Goal: Complete application form: Complete application form

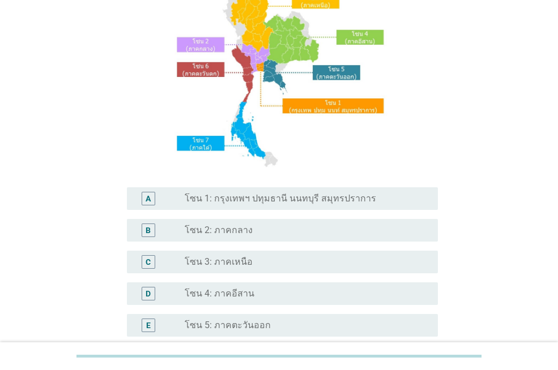
scroll to position [113, 0]
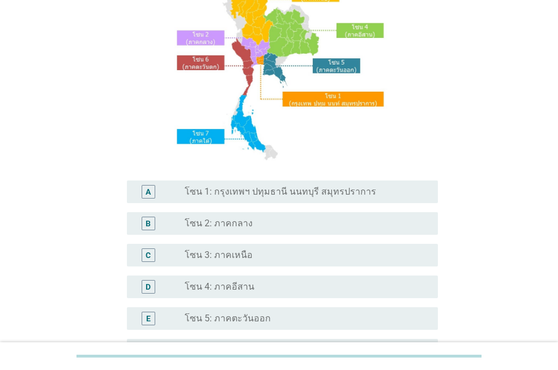
click at [304, 194] on label "โซน 1: กรุงเทพฯ ปทุมธานี นนทบุรี สมุทรปราการ" at bounding box center [280, 191] width 191 height 11
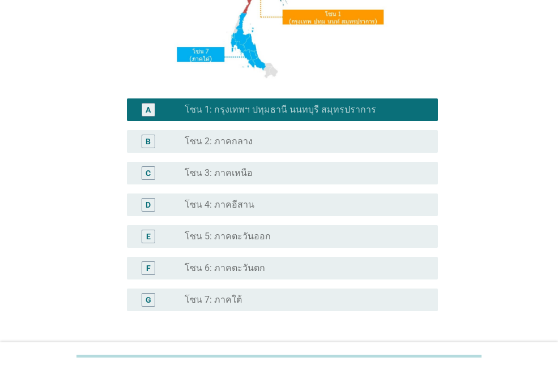
scroll to position [282, 0]
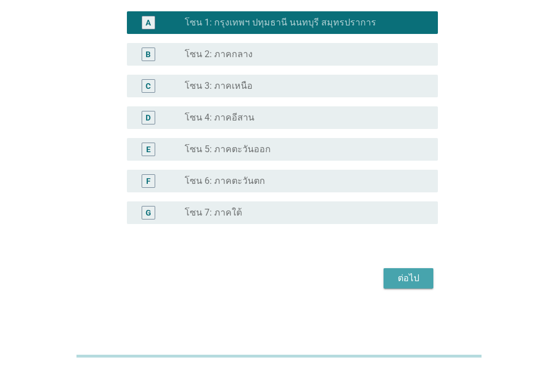
click at [396, 280] on div "ต่อไป" at bounding box center [408, 279] width 32 height 14
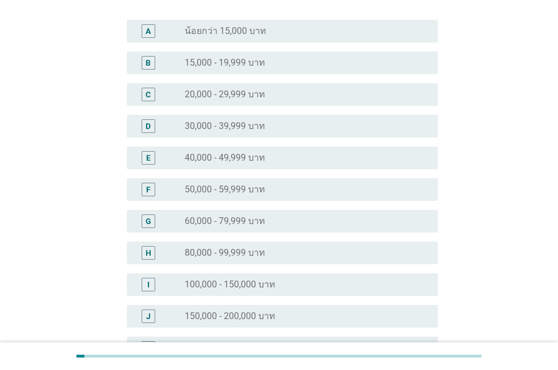
scroll to position [113, 0]
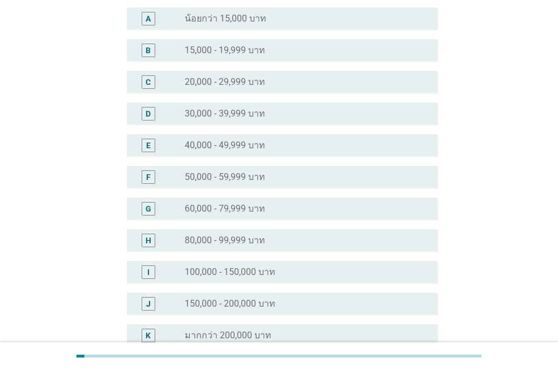
click at [246, 175] on label "50,000 - 59,999 บาท" at bounding box center [225, 177] width 80 height 11
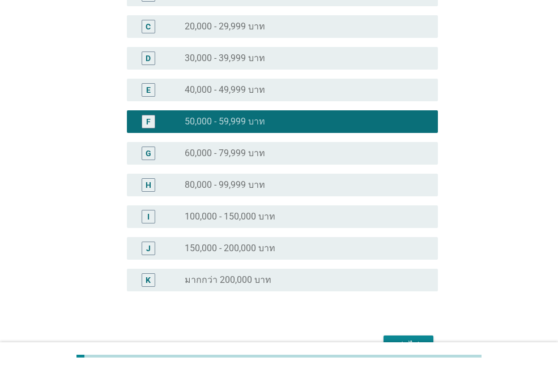
scroll to position [235, 0]
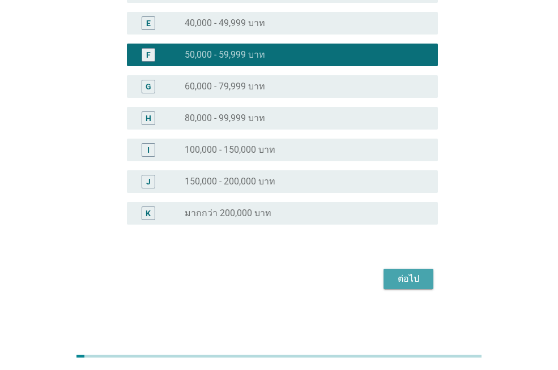
click at [398, 276] on div "ต่อไป" at bounding box center [408, 279] width 32 height 14
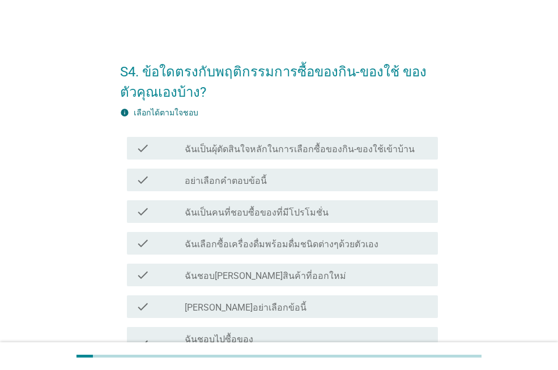
click at [328, 150] on label "ฉันเป็นผุ้ตัดสินใจหลักในการเลือกซื้อของกิน-ของใช้เข้าบ้าน" at bounding box center [300, 149] width 230 height 11
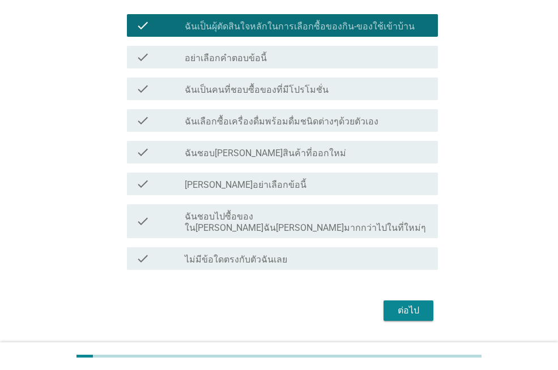
scroll to position [87, 0]
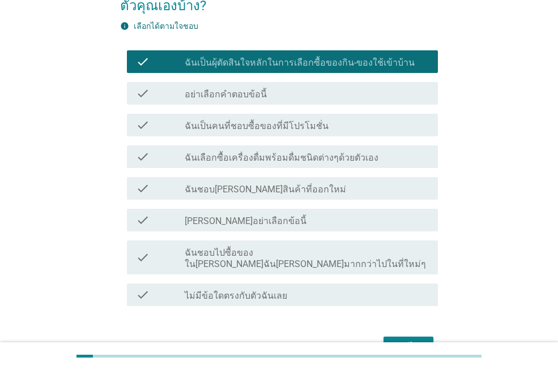
click at [308, 131] on label "ฉันเป็นคนที่ชอบซื้อของที่มีโปรโมชั่น" at bounding box center [257, 126] width 144 height 11
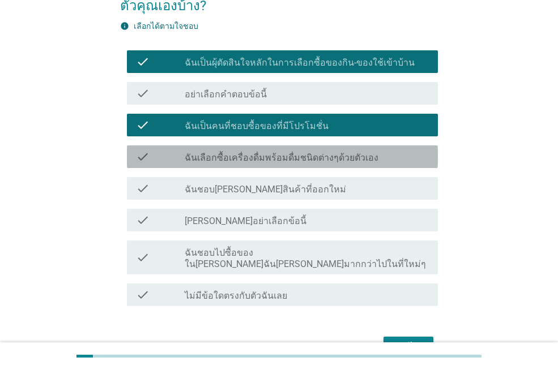
click at [301, 161] on label "ฉันเลือกซื้อเครื่องดื่มพร้อมดื่มชนิดต่างๆด้วยตัวเอง" at bounding box center [282, 157] width 194 height 11
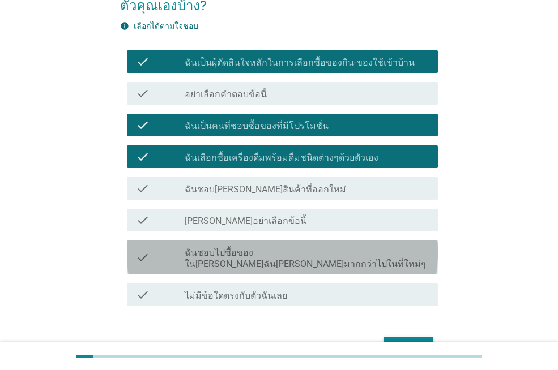
click at [289, 254] on label "ฉันชอบไปซื้อของใน[PERSON_NAME]ฉัน[PERSON_NAME]มากกว่าไปในที่ใหม่ๆ" at bounding box center [307, 258] width 244 height 23
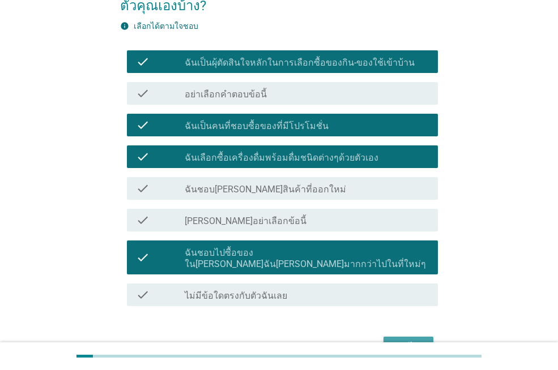
click at [398, 340] on div "ต่อไป" at bounding box center [408, 347] width 32 height 14
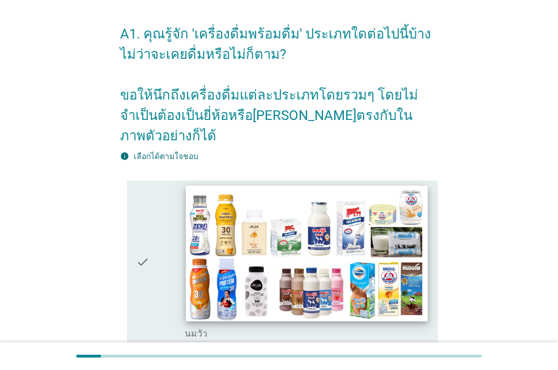
scroll to position [113, 0]
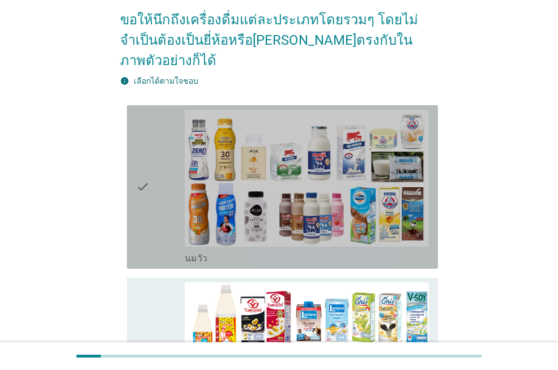
click at [141, 172] on icon "check" at bounding box center [143, 187] width 14 height 155
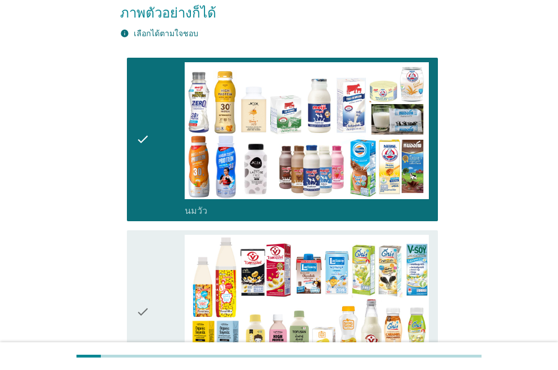
scroll to position [226, 0]
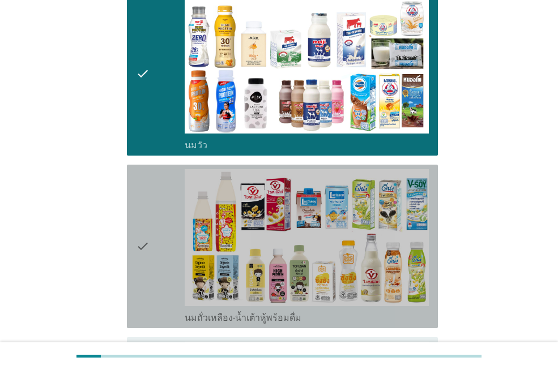
click at [145, 223] on icon "check" at bounding box center [143, 246] width 14 height 155
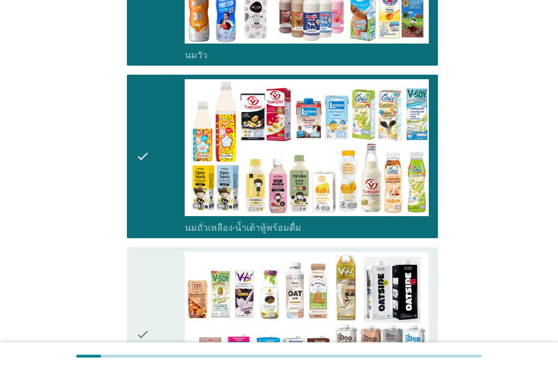
scroll to position [396, 0]
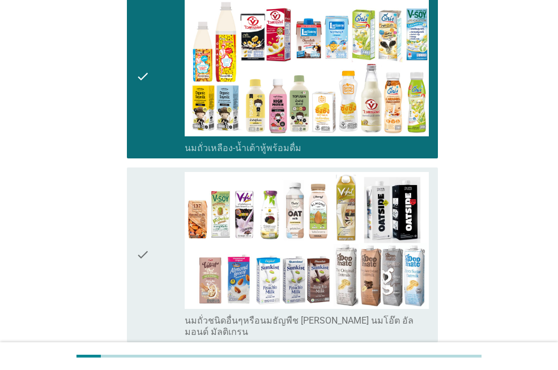
click at [147, 225] on icon "check" at bounding box center [143, 255] width 14 height 166
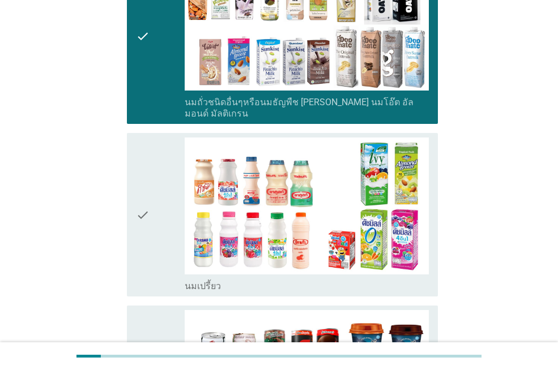
scroll to position [623, 0]
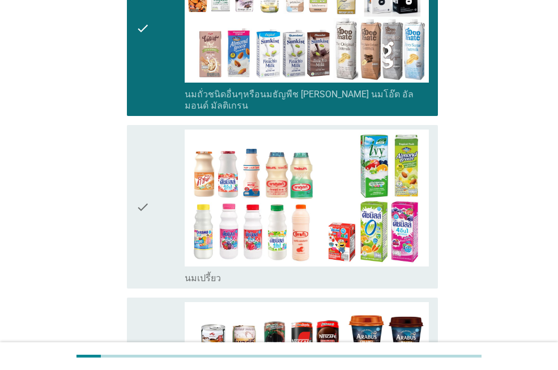
click at [147, 175] on icon "check" at bounding box center [143, 207] width 14 height 155
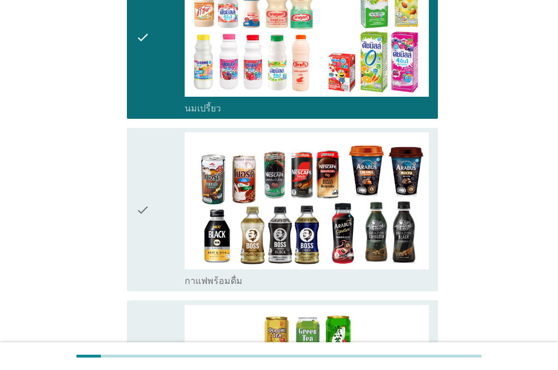
click at [144, 177] on icon "check" at bounding box center [143, 209] width 14 height 155
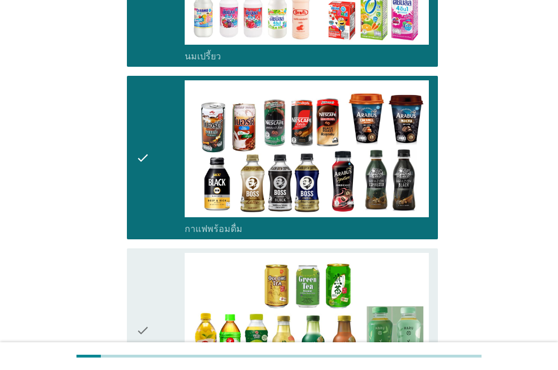
scroll to position [906, 0]
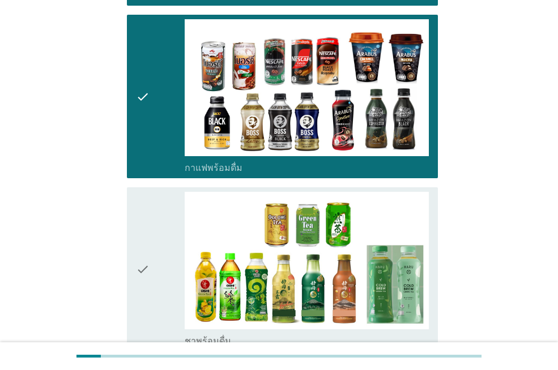
click at [143, 234] on icon "check" at bounding box center [143, 269] width 14 height 155
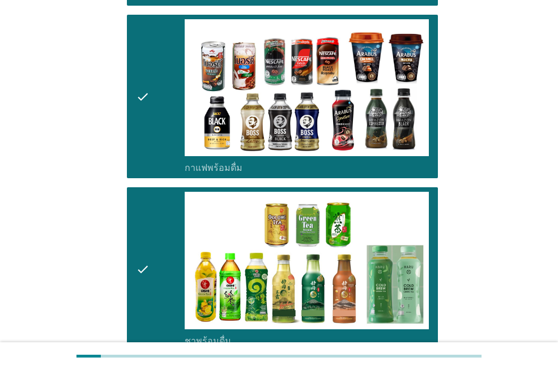
scroll to position [1189, 0]
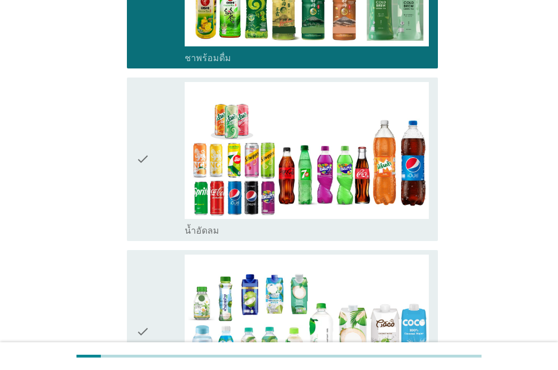
click at [139, 128] on icon "check" at bounding box center [143, 159] width 14 height 155
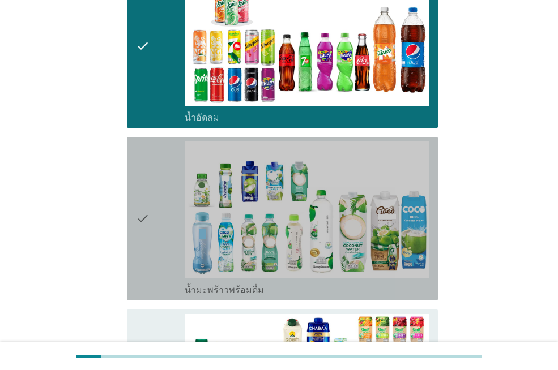
click at [139, 185] on icon "check" at bounding box center [143, 219] width 14 height 155
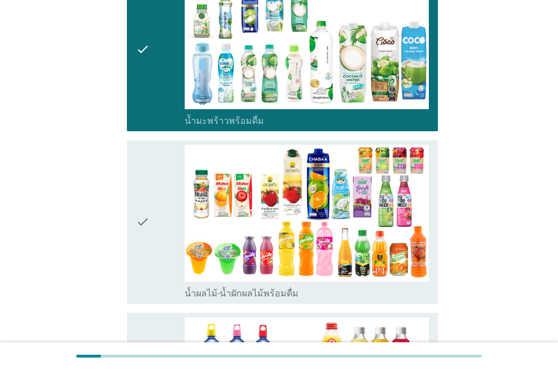
scroll to position [1472, 0]
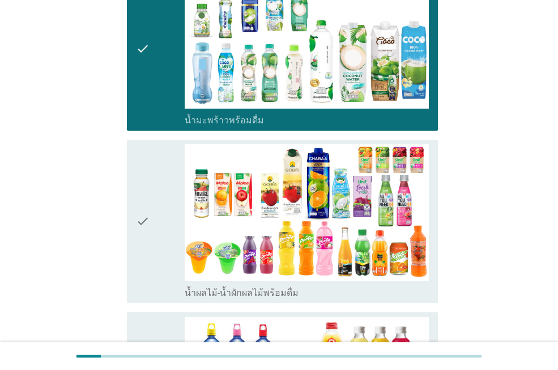
click at [139, 191] on icon "check" at bounding box center [143, 221] width 14 height 155
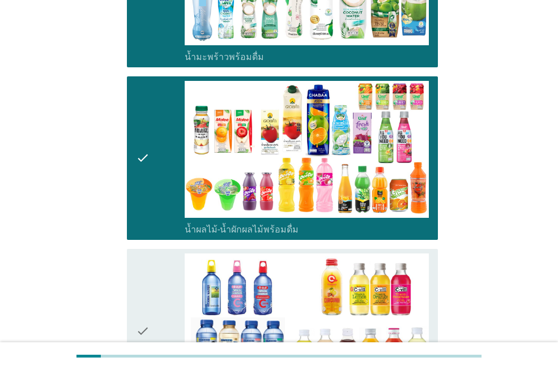
scroll to position [1641, 0]
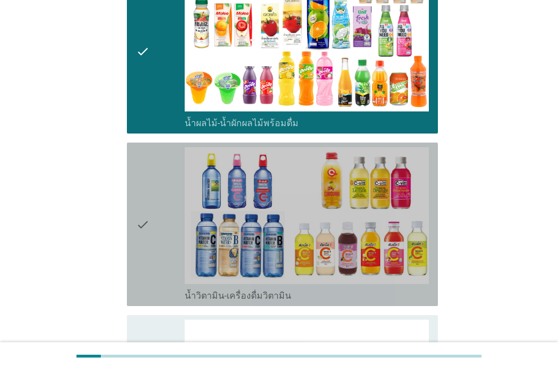
click at [140, 195] on icon "check" at bounding box center [143, 224] width 14 height 155
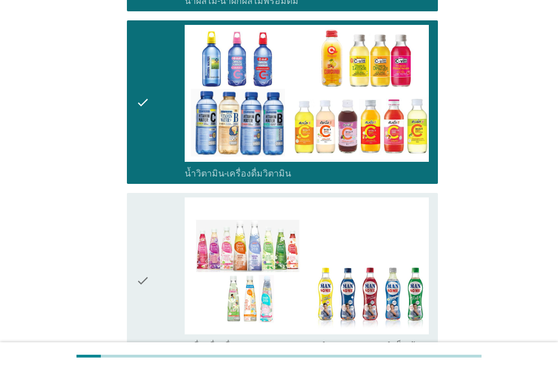
scroll to position [1698, 0]
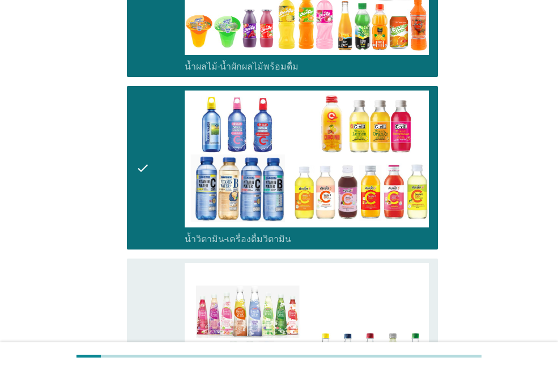
click at [151, 137] on div "check" at bounding box center [160, 168] width 49 height 155
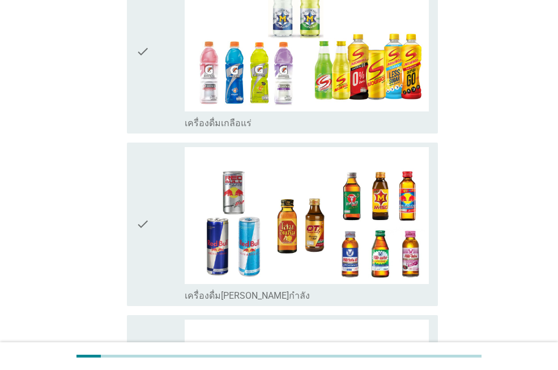
scroll to position [2207, 0]
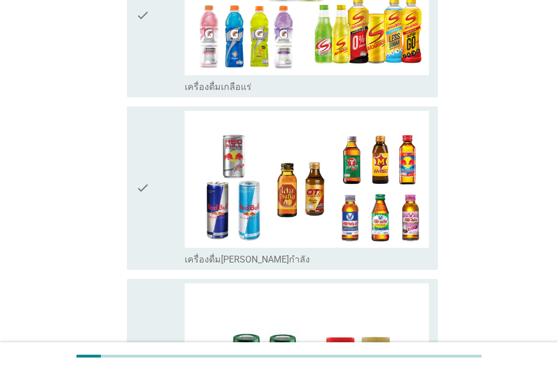
click at [143, 145] on icon "check" at bounding box center [143, 188] width 14 height 155
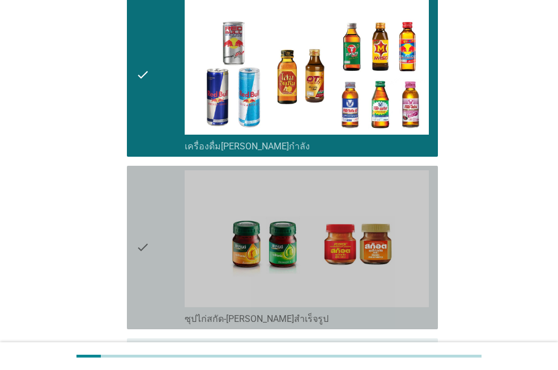
click at [146, 202] on icon "check" at bounding box center [143, 247] width 14 height 155
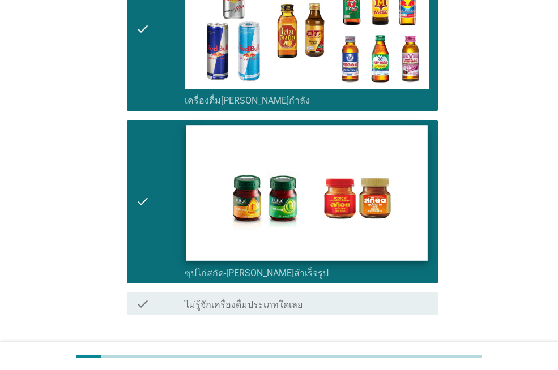
scroll to position [2400, 0]
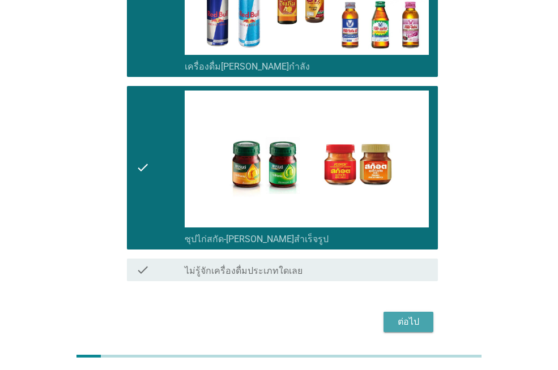
click at [388, 312] on button "ต่อไป" at bounding box center [408, 322] width 50 height 20
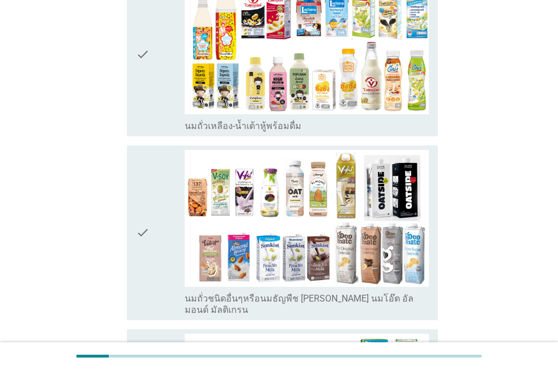
scroll to position [340, 0]
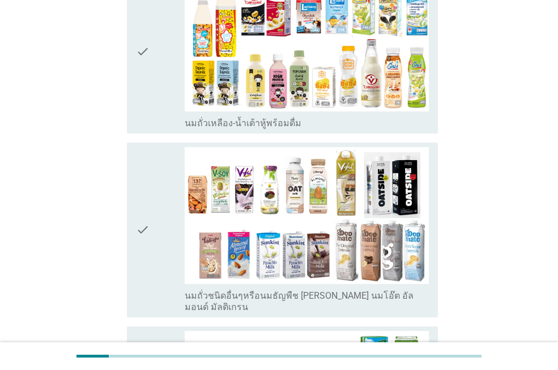
click at [144, 202] on icon "check" at bounding box center [143, 230] width 14 height 166
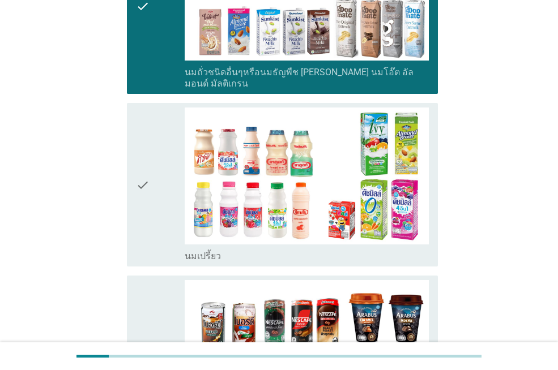
scroll to position [566, 0]
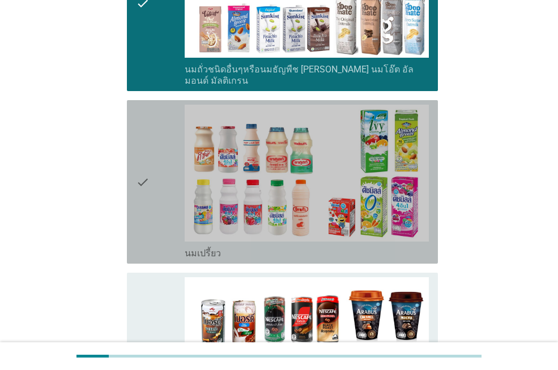
click at [142, 151] on icon "check" at bounding box center [143, 182] width 14 height 155
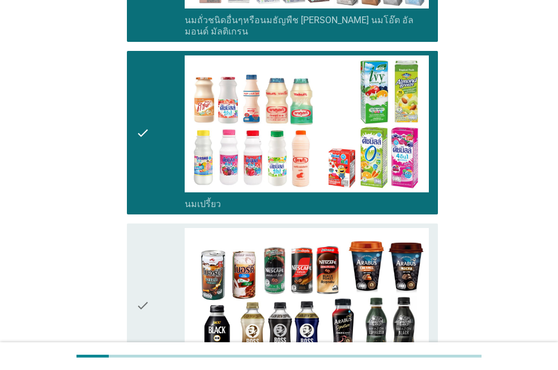
scroll to position [736, 0]
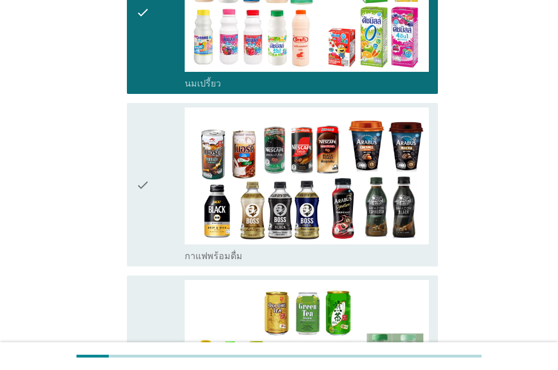
click at [142, 149] on icon "check" at bounding box center [143, 185] width 14 height 155
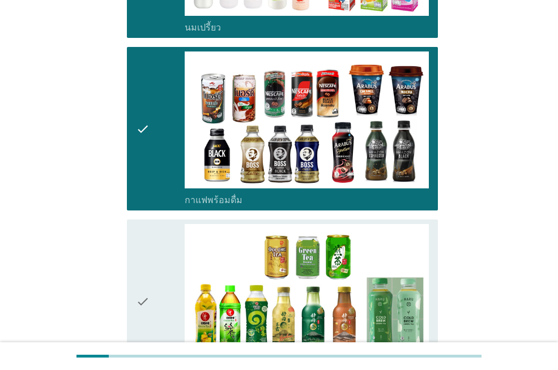
scroll to position [962, 0]
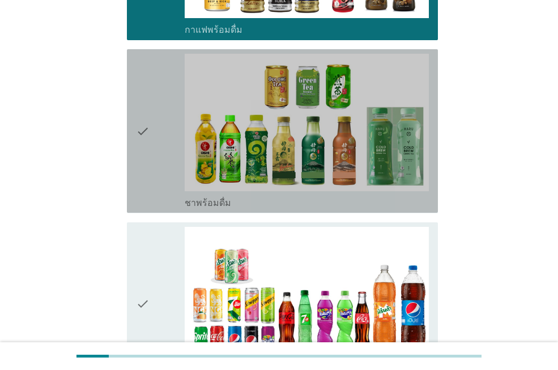
click at [139, 105] on icon "check" at bounding box center [143, 131] width 14 height 155
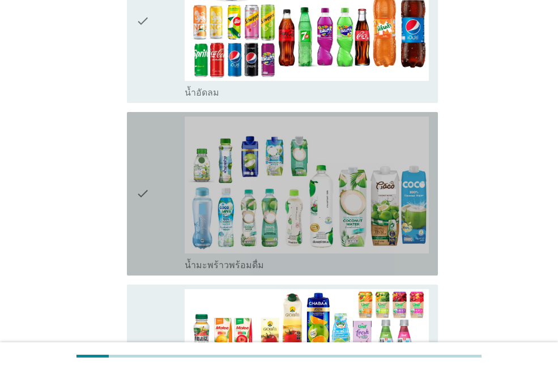
click at [139, 164] on icon "check" at bounding box center [143, 194] width 14 height 155
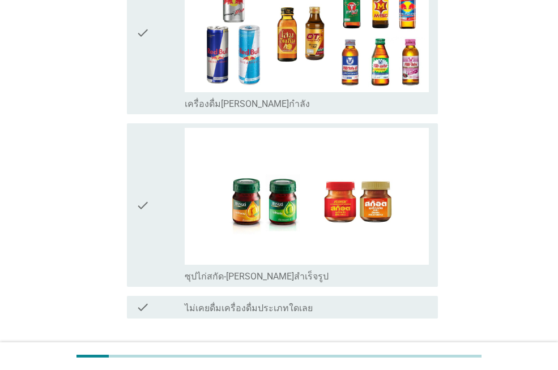
scroll to position [1755, 0]
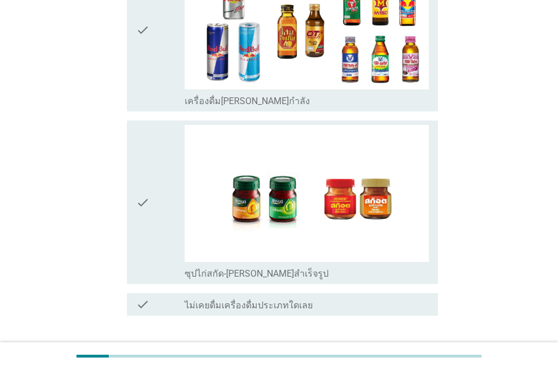
click at [142, 157] on icon "check" at bounding box center [143, 202] width 14 height 155
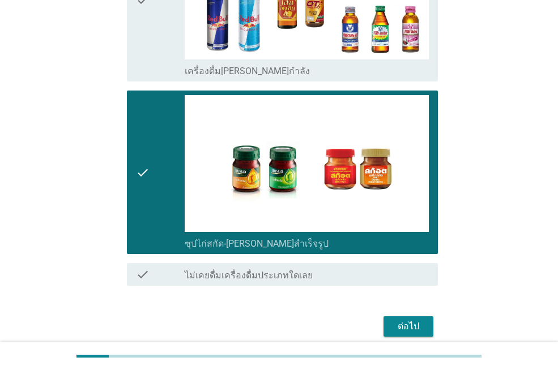
scroll to position [1801, 0]
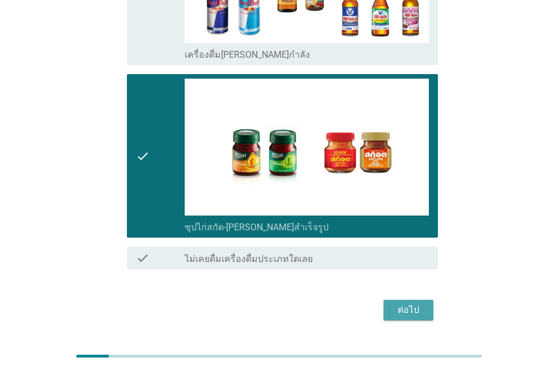
click at [399, 303] on div "ต่อไป" at bounding box center [408, 310] width 32 height 14
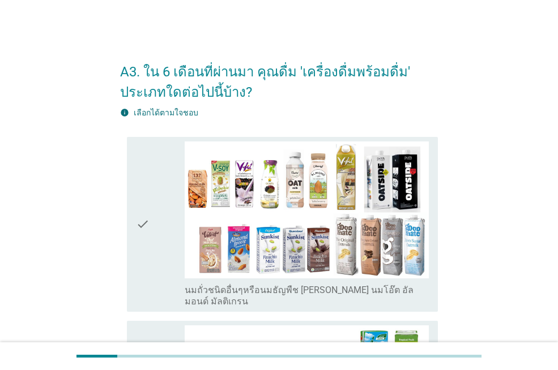
scroll to position [57, 0]
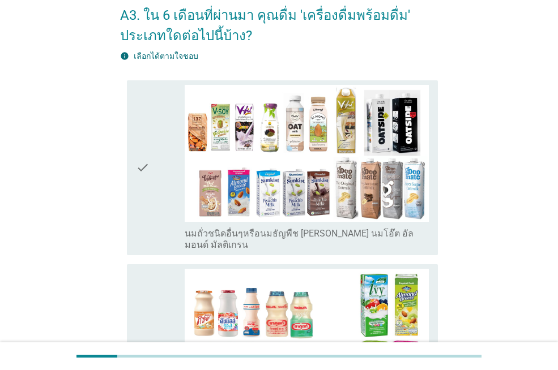
click at [152, 160] on div "check" at bounding box center [160, 168] width 49 height 166
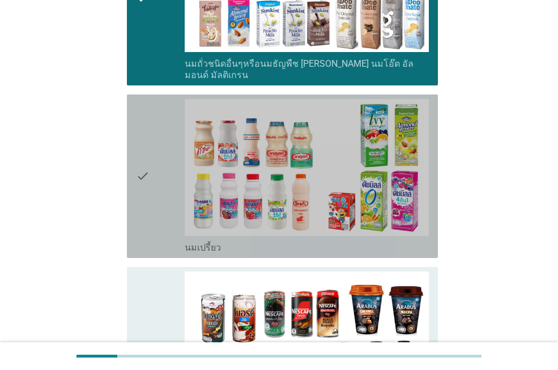
click at [149, 165] on icon "check" at bounding box center [143, 176] width 14 height 155
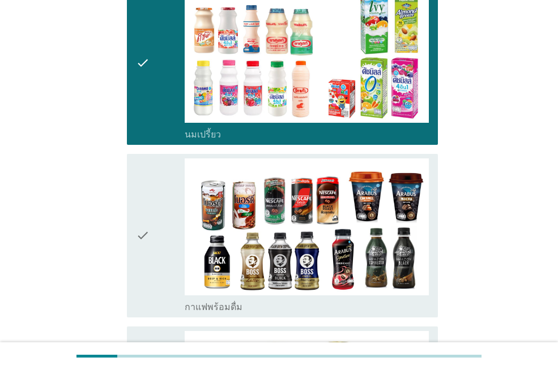
click at [144, 219] on icon "check" at bounding box center [143, 235] width 14 height 155
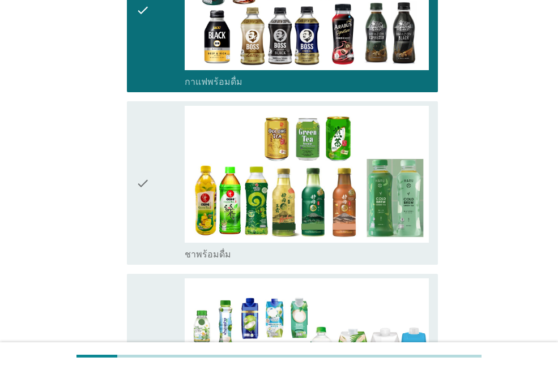
scroll to position [566, 0]
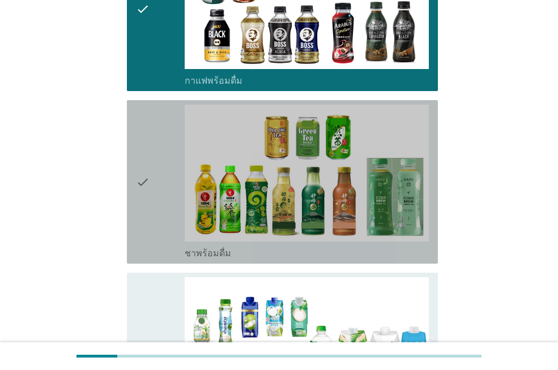
click at [144, 175] on icon "check" at bounding box center [143, 182] width 14 height 155
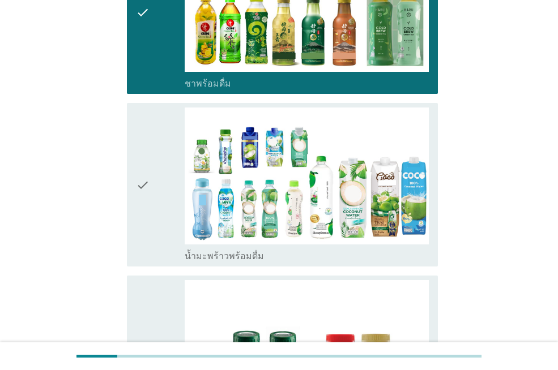
click at [144, 177] on icon "check" at bounding box center [143, 185] width 14 height 155
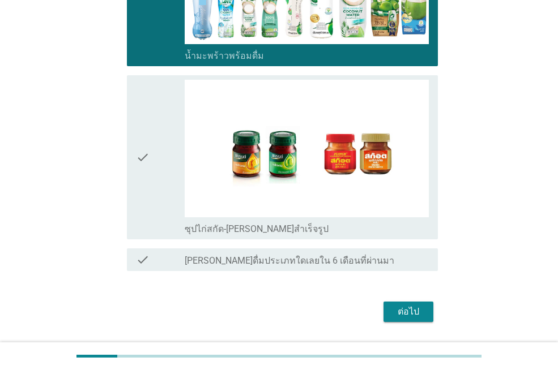
scroll to position [958, 0]
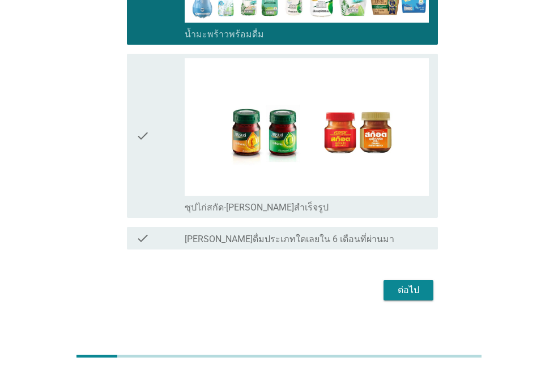
click at [147, 149] on icon "check" at bounding box center [143, 135] width 14 height 155
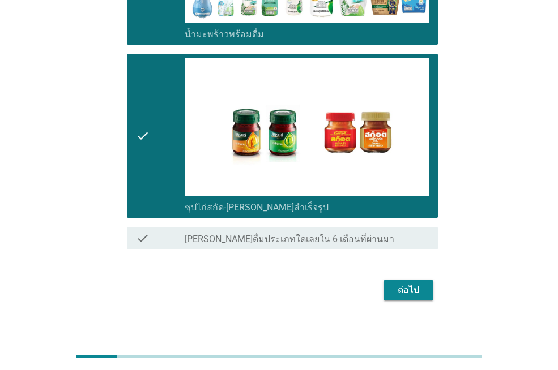
click at [387, 280] on button "ต่อไป" at bounding box center [408, 290] width 50 height 20
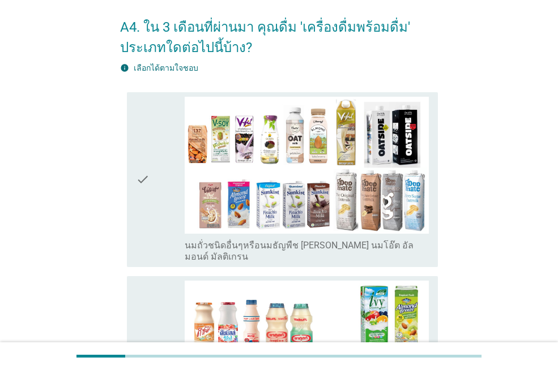
scroll to position [113, 0]
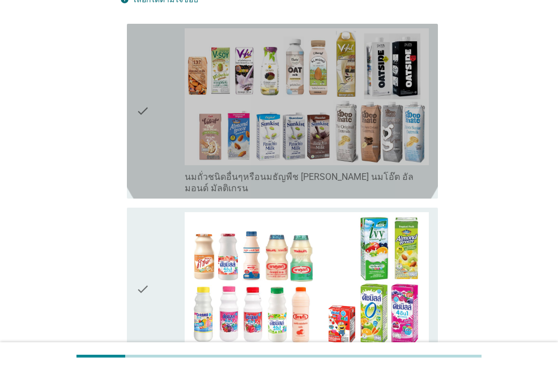
click at [147, 113] on icon "check" at bounding box center [143, 111] width 14 height 166
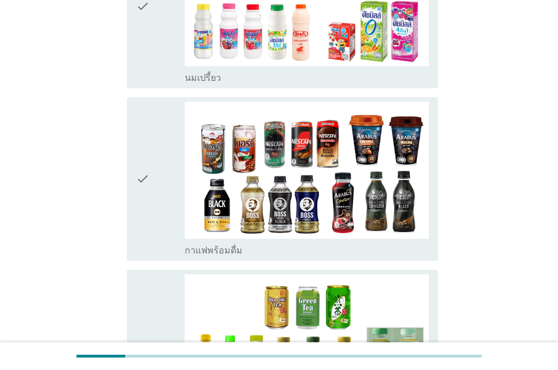
click at [142, 167] on icon "check" at bounding box center [143, 179] width 14 height 155
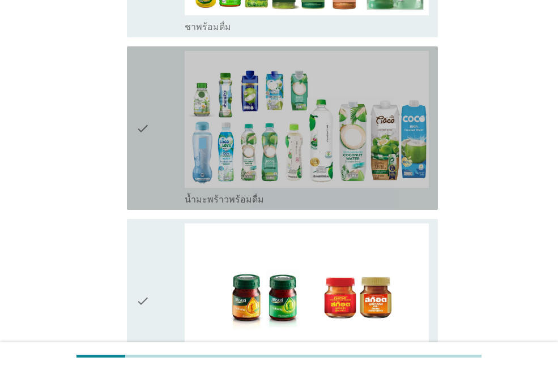
click at [144, 138] on icon "check" at bounding box center [143, 128] width 14 height 155
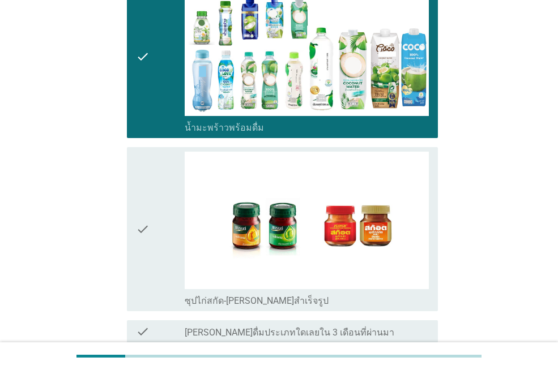
scroll to position [958, 0]
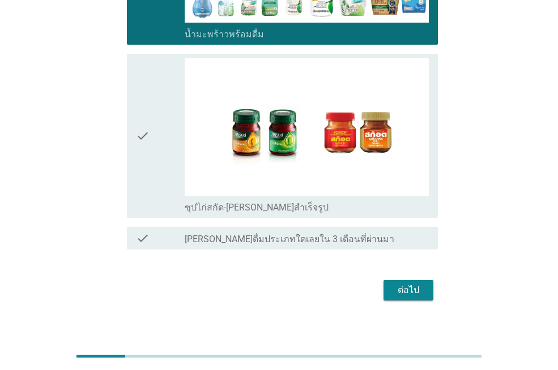
click at [146, 143] on icon "check" at bounding box center [143, 135] width 14 height 155
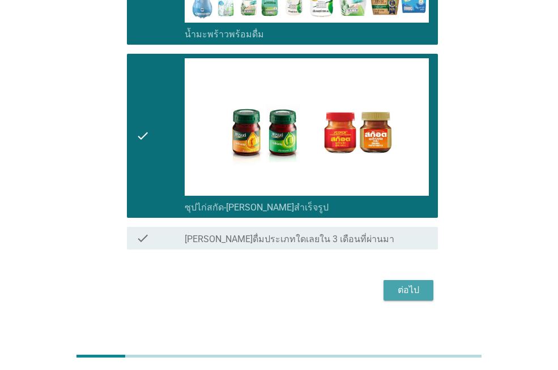
click at [392, 284] on div "ต่อไป" at bounding box center [408, 291] width 32 height 14
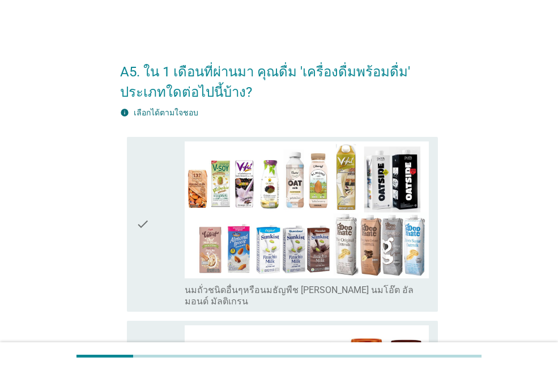
click at [158, 224] on div "check" at bounding box center [160, 225] width 49 height 166
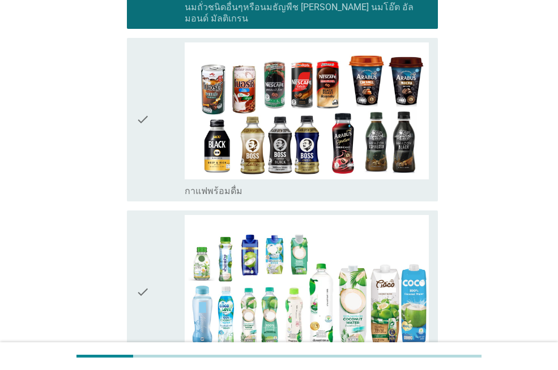
click at [155, 143] on div "check" at bounding box center [160, 119] width 49 height 155
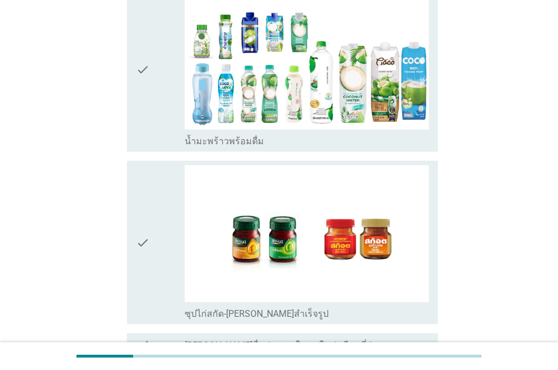
scroll to position [612, 0]
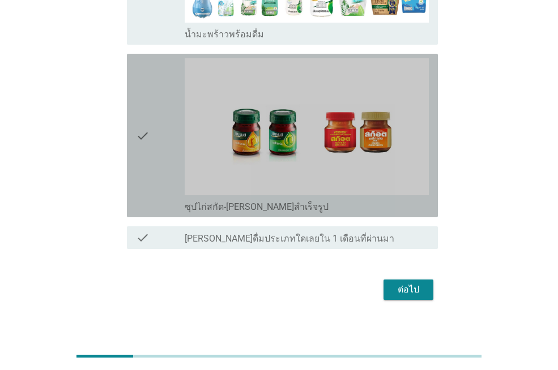
click at [152, 161] on div "check" at bounding box center [160, 135] width 49 height 155
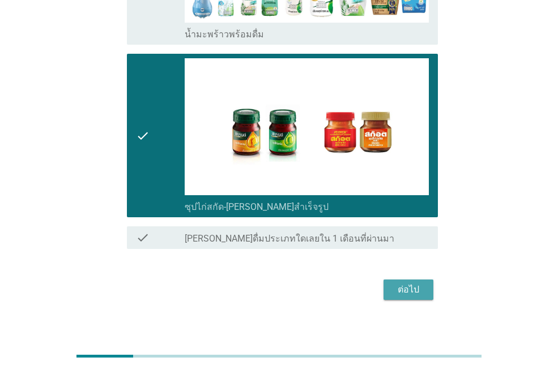
click at [420, 283] on div "ต่อไป" at bounding box center [408, 290] width 32 height 14
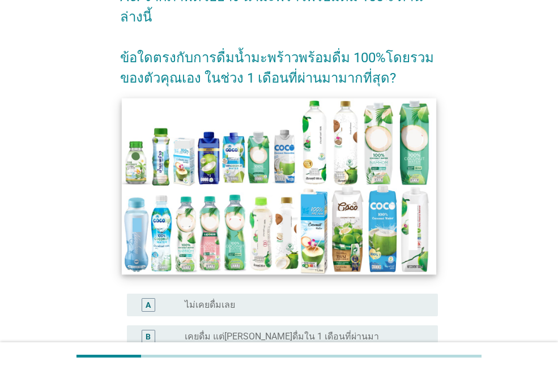
scroll to position [226, 0]
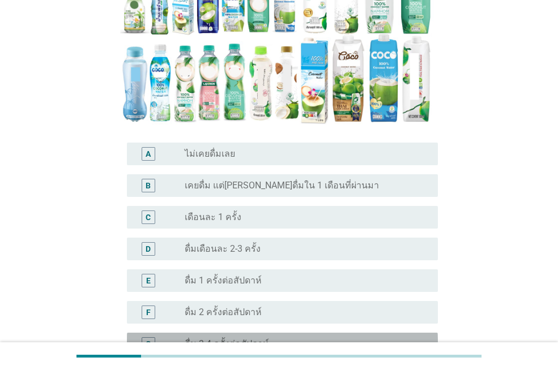
click at [263, 333] on div "G radio_button_unchecked ดื่ม 3-4 ครั้งต่อสัปดาห์" at bounding box center [282, 344] width 311 height 23
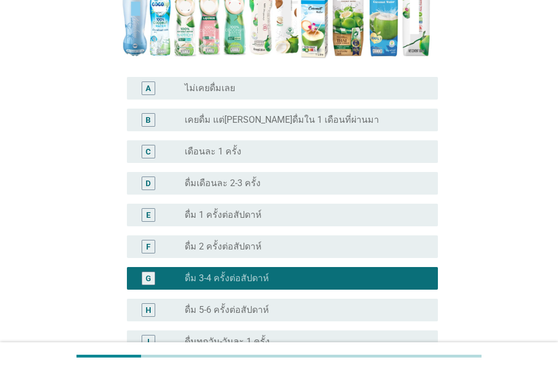
scroll to position [396, 0]
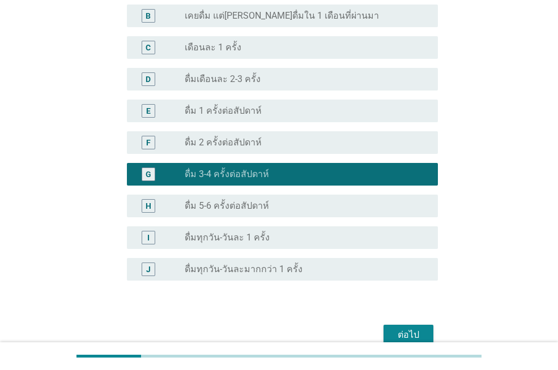
click at [399, 328] on div "ต่อไป" at bounding box center [408, 335] width 32 height 14
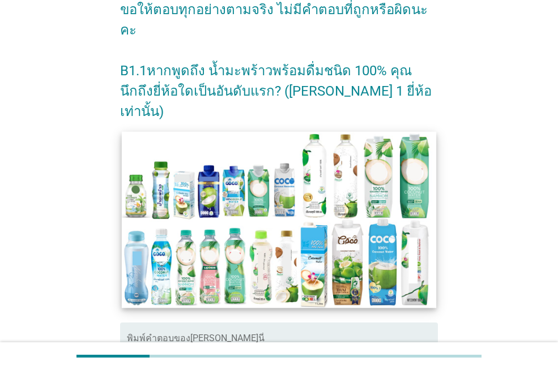
scroll to position [272, 0]
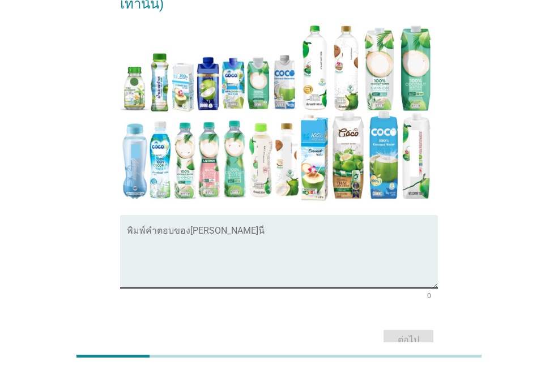
click at [209, 229] on textarea "พิมพ์คำตอบของคุณ ที่นี่" at bounding box center [282, 258] width 311 height 59
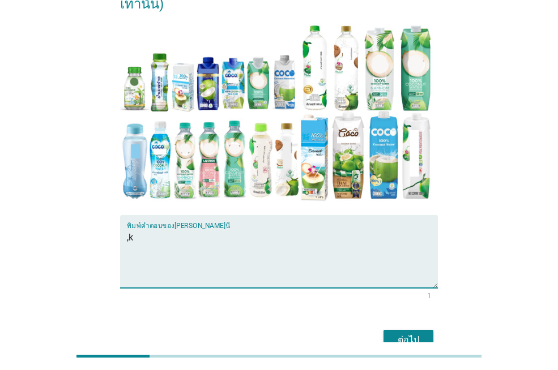
type textarea ","
type textarea "[PERSON_NAME]"
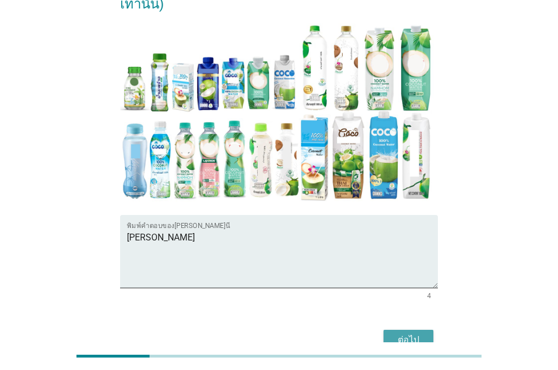
click at [402, 333] on div "ต่อไป" at bounding box center [408, 340] width 32 height 14
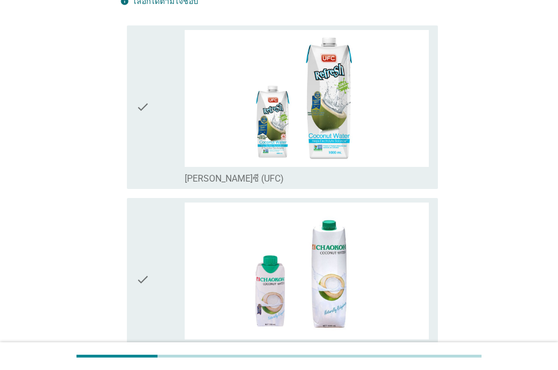
scroll to position [0, 0]
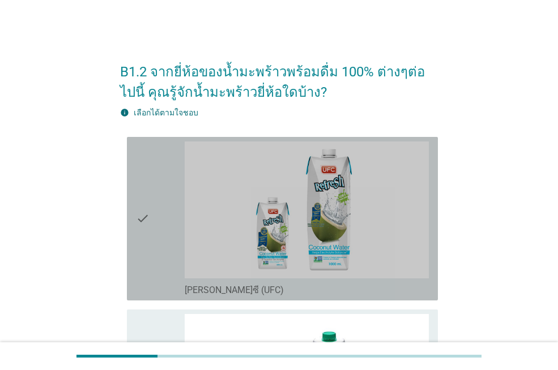
click at [135, 216] on div "check check_box_outline_blank [PERSON_NAME]ซี (UFC)" at bounding box center [282, 219] width 311 height 164
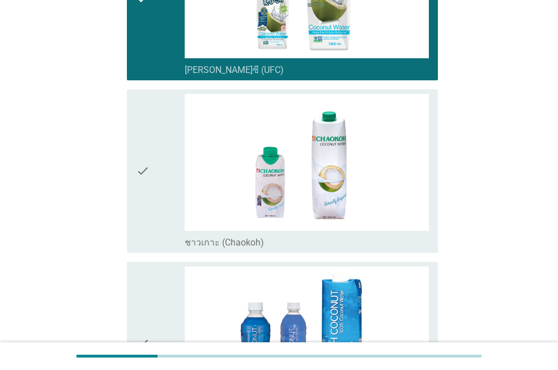
scroll to position [226, 0]
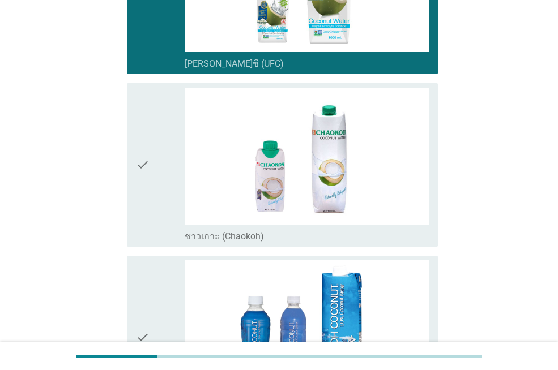
click at [142, 170] on icon "check" at bounding box center [143, 165] width 14 height 155
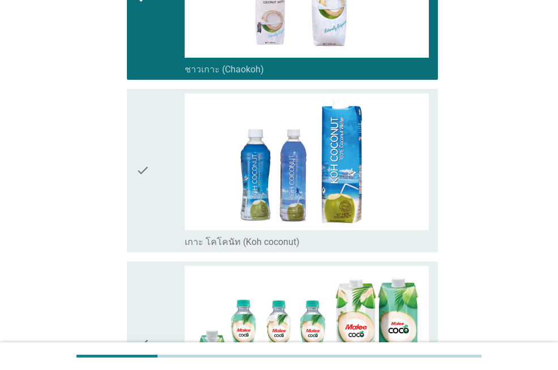
scroll to position [396, 0]
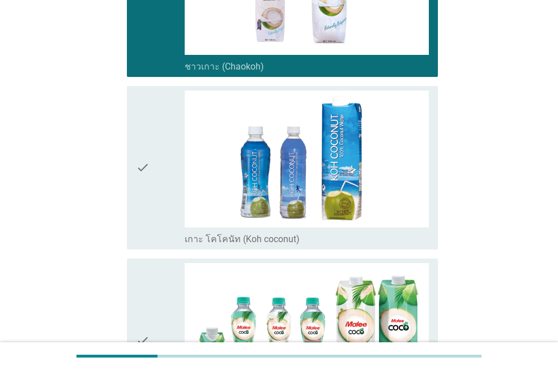
click at [141, 174] on icon "check" at bounding box center [143, 168] width 14 height 155
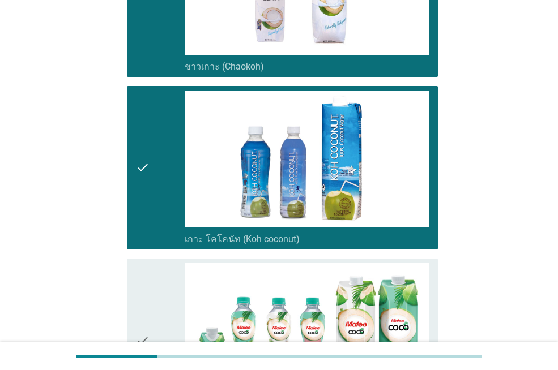
scroll to position [566, 0]
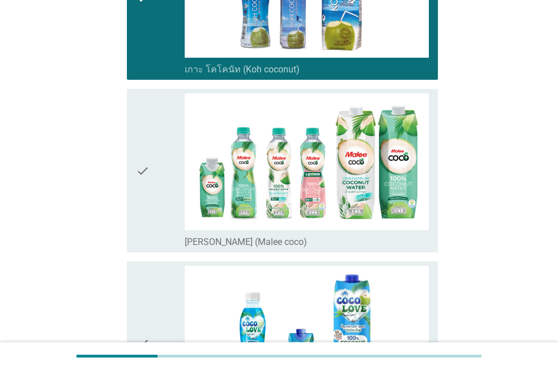
click at [141, 174] on icon "check" at bounding box center [143, 170] width 14 height 155
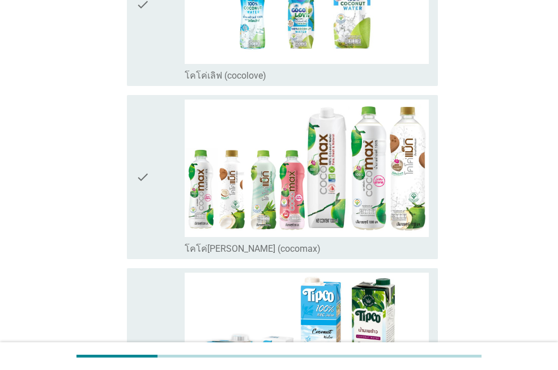
scroll to position [906, 0]
click at [144, 185] on icon "check" at bounding box center [143, 176] width 14 height 155
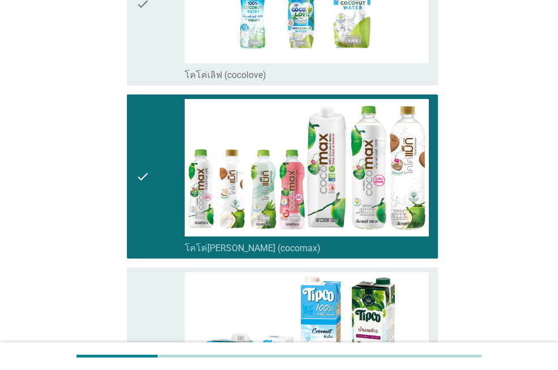
scroll to position [1075, 0]
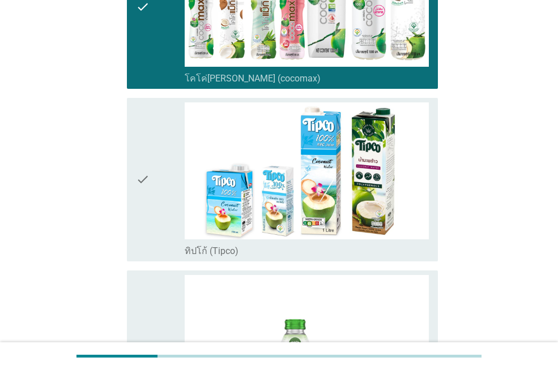
click at [144, 190] on icon "check" at bounding box center [143, 179] width 14 height 155
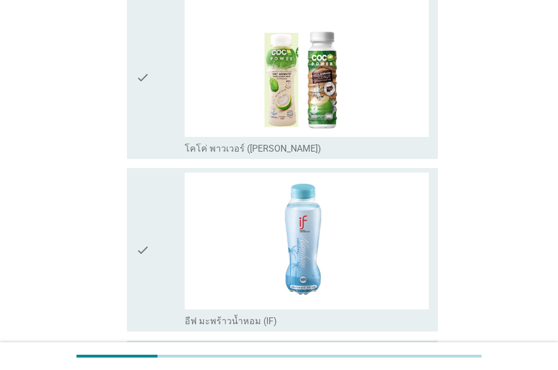
scroll to position [1698, 0]
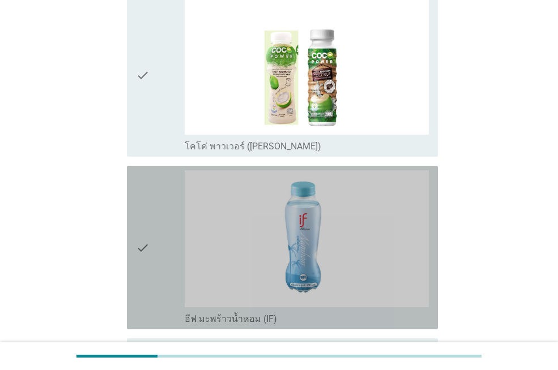
click at [142, 237] on icon "check" at bounding box center [143, 247] width 14 height 155
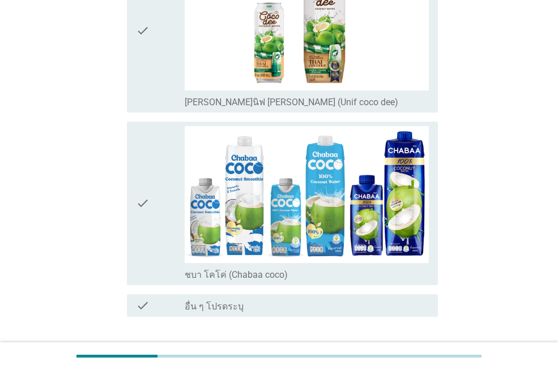
scroll to position [2094, 0]
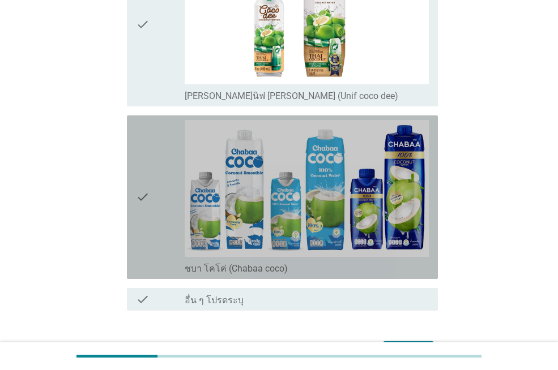
click at [144, 207] on icon "check" at bounding box center [143, 197] width 14 height 155
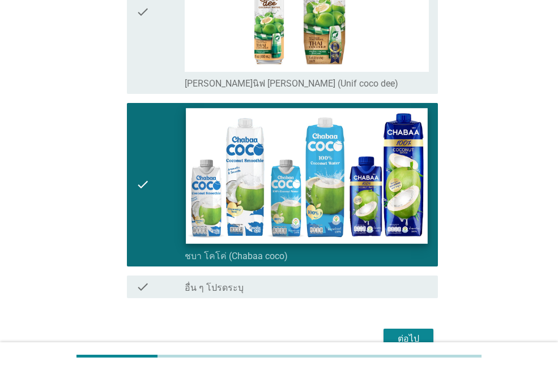
scroll to position [2167, 0]
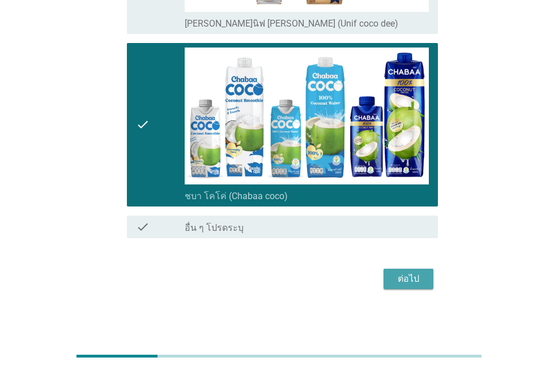
click at [410, 275] on div "ต่อไป" at bounding box center [408, 279] width 32 height 14
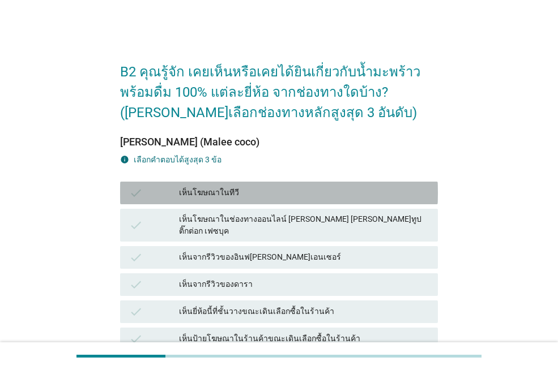
click at [235, 199] on div "เห็นโฆษณาในทีวี" at bounding box center [304, 193] width 250 height 14
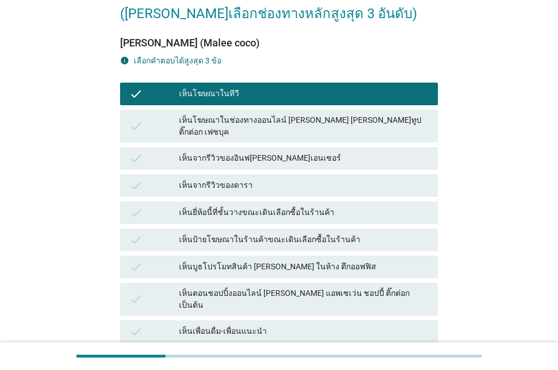
scroll to position [113, 0]
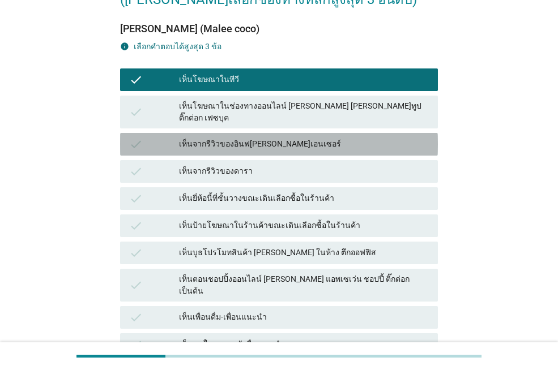
click at [261, 138] on div "เห็นจากรีวิวของอินฟ[PERSON_NAME]เอนเซอร์" at bounding box center [304, 145] width 250 height 14
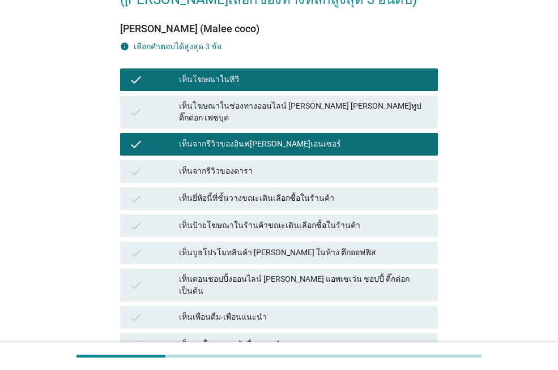
click at [252, 165] on div "เห็นจากรีวิวของดารา" at bounding box center [304, 172] width 250 height 14
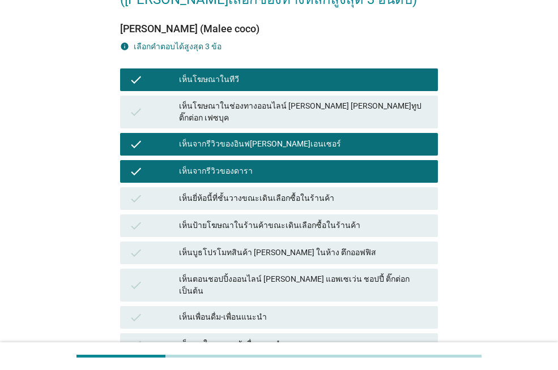
click at [244, 219] on div "เห็นป้ายโฆษณาในร้านค้าขณะเดินเลือกซื้อในร้านค้า" at bounding box center [304, 226] width 250 height 14
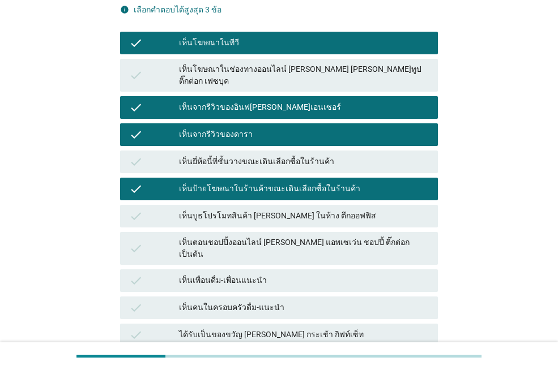
scroll to position [170, 0]
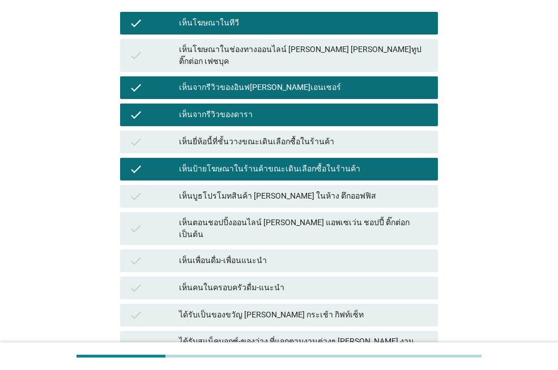
click at [245, 217] on div "เห็นตอนชอปปิ้งออนไลน์ [PERSON_NAME] แอพเซเว่น ชอปปี้ ติ๊กต่อก เป็นต้น" at bounding box center [304, 229] width 250 height 24
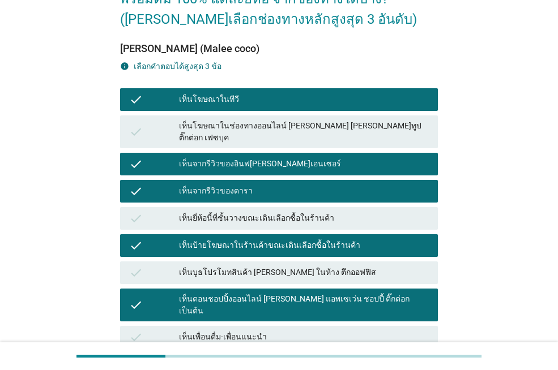
scroll to position [113, 0]
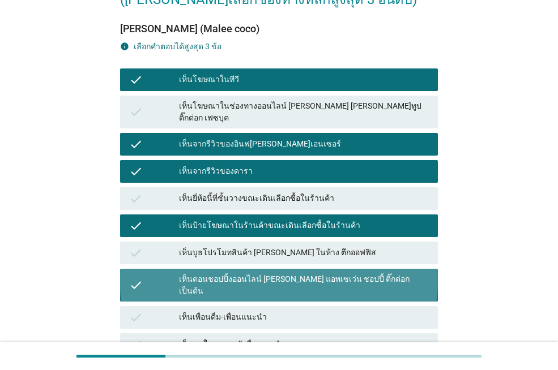
click at [246, 273] on div "เห็นตอนชอปปิ้งออนไลน์ [PERSON_NAME] แอพเซเว่น ชอปปี้ ติ๊กต่อก เป็นต้น" at bounding box center [304, 285] width 250 height 24
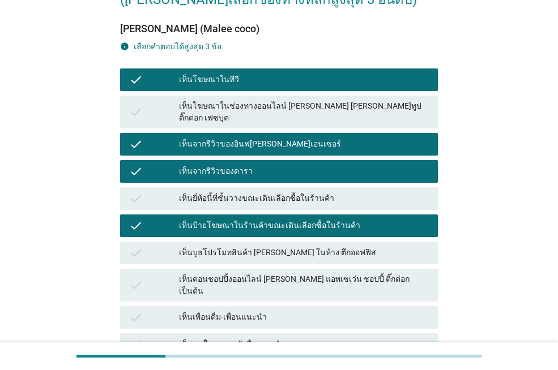
click at [256, 219] on div "เห็นป้ายโฆษณาในร้านค้าขณะเดินเลือกซื้อในร้านค้า" at bounding box center [304, 226] width 250 height 14
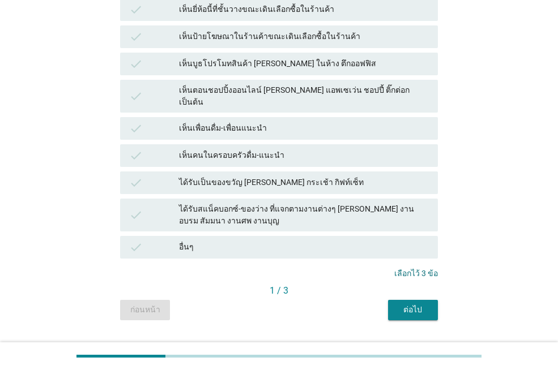
scroll to position [310, 0]
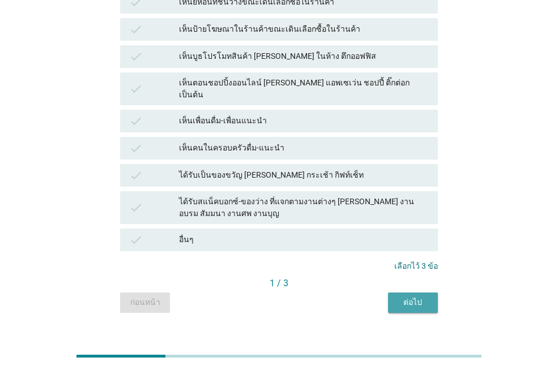
click at [425, 297] on div "ต่อไป" at bounding box center [413, 303] width 32 height 12
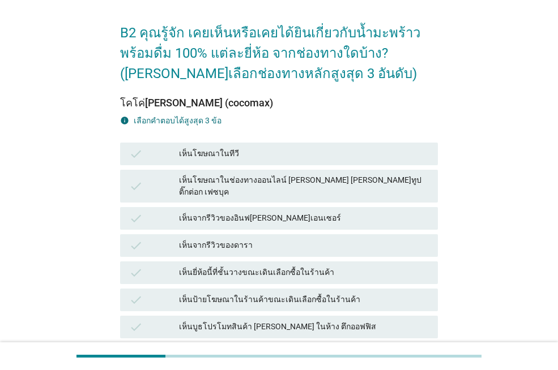
scroll to position [57, 0]
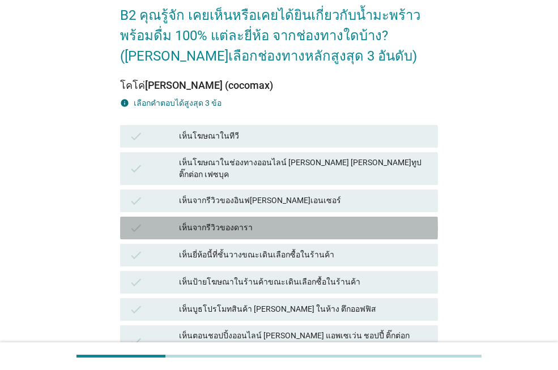
click at [237, 222] on div "เห็นจากรีวิวของดารา" at bounding box center [304, 228] width 250 height 14
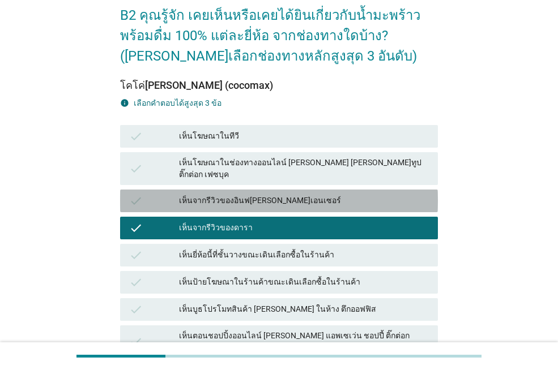
click at [241, 194] on div "เห็นจากรีวิวของอินฟ[PERSON_NAME]เอนเซอร์" at bounding box center [304, 201] width 250 height 14
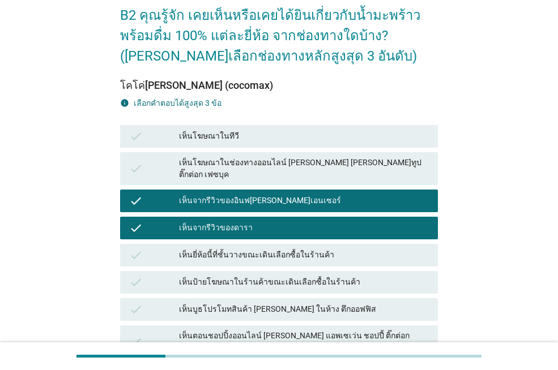
click at [239, 276] on div "เห็นป้ายโฆษณาในร้านค้าขณะเดินเลือกซื้อในร้านค้า" at bounding box center [304, 283] width 250 height 14
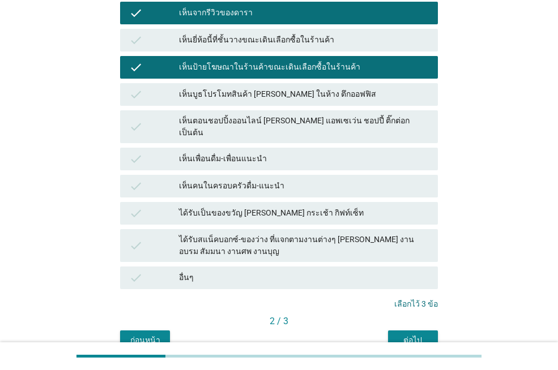
scroll to position [283, 0]
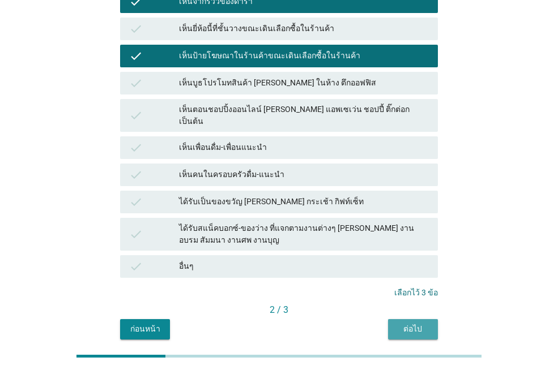
click at [398, 323] on div "ต่อไป" at bounding box center [413, 329] width 32 height 12
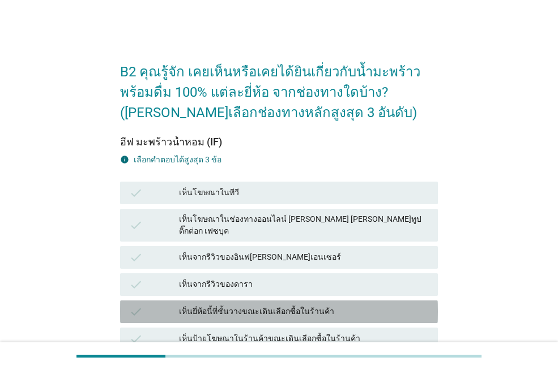
click at [291, 305] on div "เห็นยี่ห้อนี้ที่ชั้นวางขณะเดินเลือกซื้อในร้านค้า" at bounding box center [304, 312] width 250 height 14
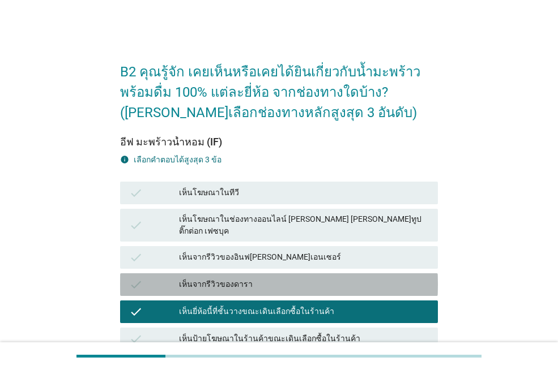
click at [284, 278] on div "เห็นจากรีวิวของดารา" at bounding box center [304, 285] width 250 height 14
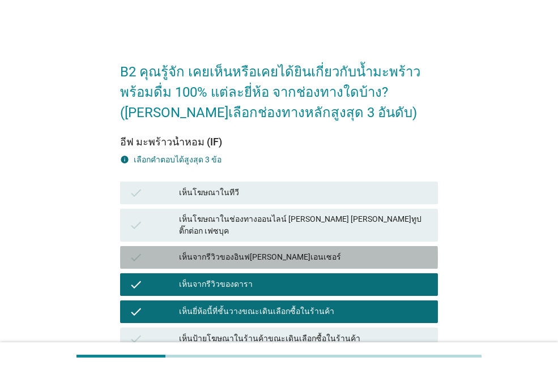
click at [290, 251] on div "เห็นจากรีวิวของอินฟ[PERSON_NAME]เอนเซอร์" at bounding box center [304, 258] width 250 height 14
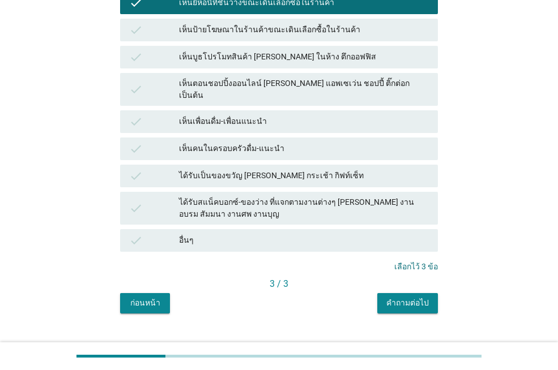
scroll to position [310, 0]
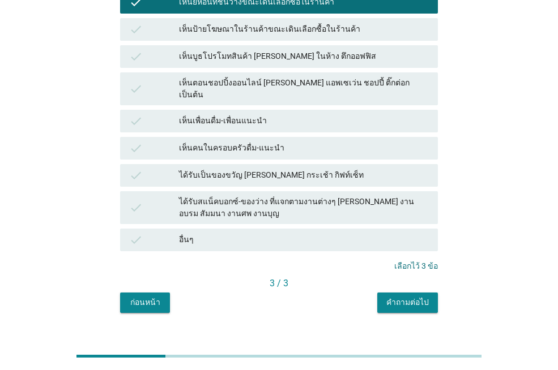
click at [396, 297] on div "คำถามต่อไป" at bounding box center [407, 303] width 42 height 12
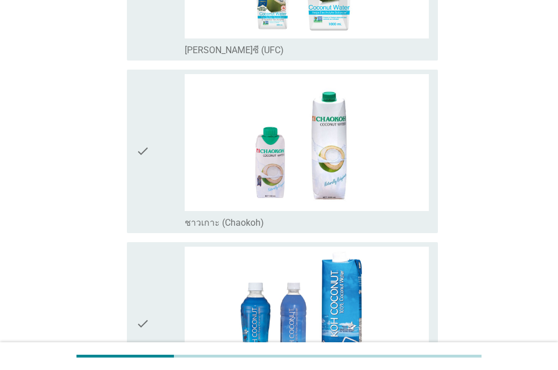
scroll to position [226, 0]
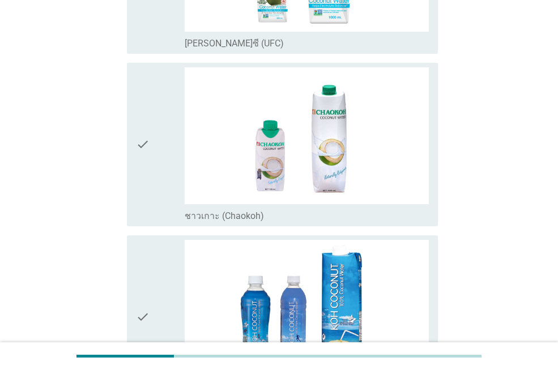
click at [143, 147] on icon "check" at bounding box center [143, 144] width 14 height 155
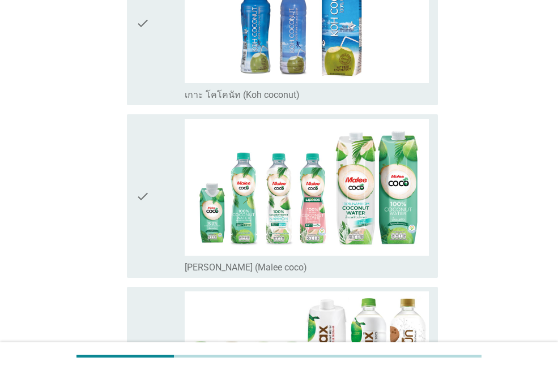
scroll to position [566, 0]
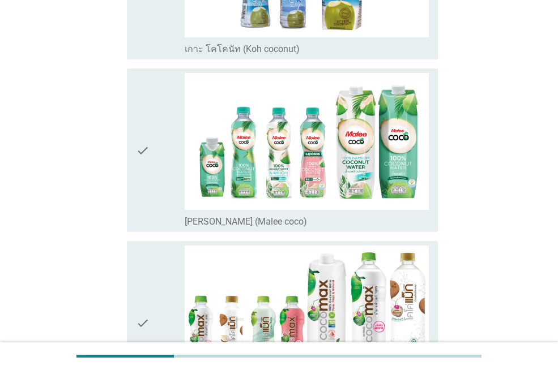
click at [144, 153] on icon "check" at bounding box center [143, 150] width 14 height 155
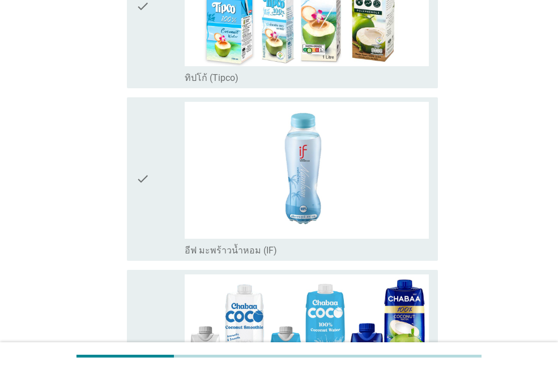
scroll to position [1075, 0]
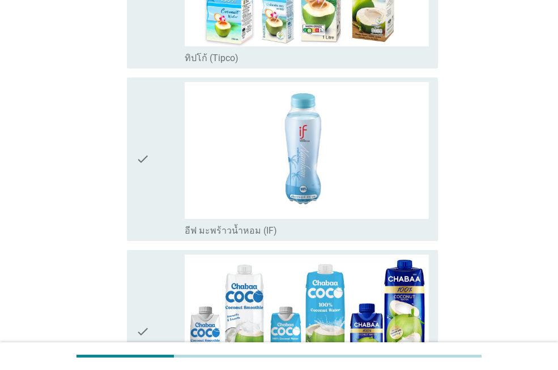
click at [147, 161] on icon "check" at bounding box center [143, 159] width 14 height 155
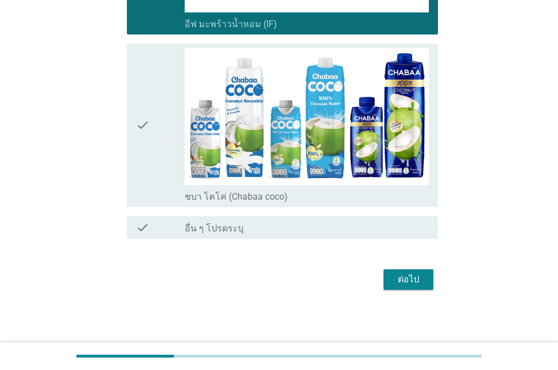
scroll to position [1283, 0]
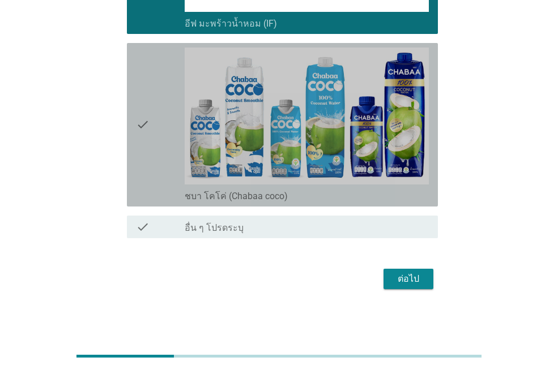
click at [159, 140] on div "check" at bounding box center [160, 125] width 49 height 155
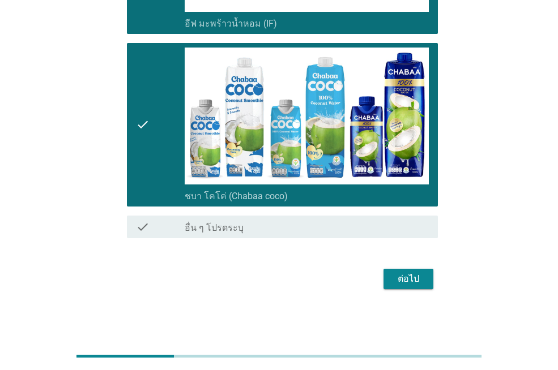
click at [402, 282] on div "ต่อไป" at bounding box center [408, 279] width 32 height 14
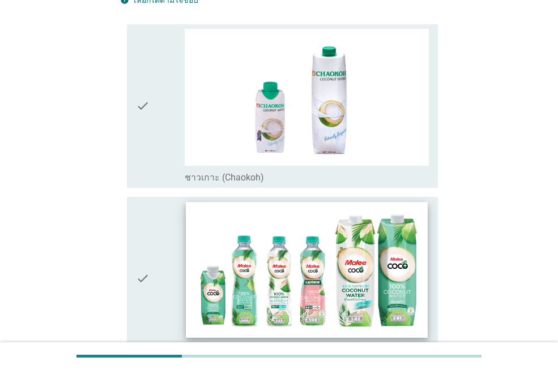
scroll to position [113, 0]
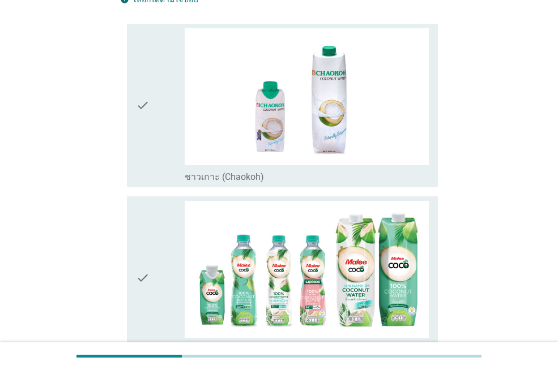
click at [160, 160] on div "check" at bounding box center [160, 105] width 49 height 155
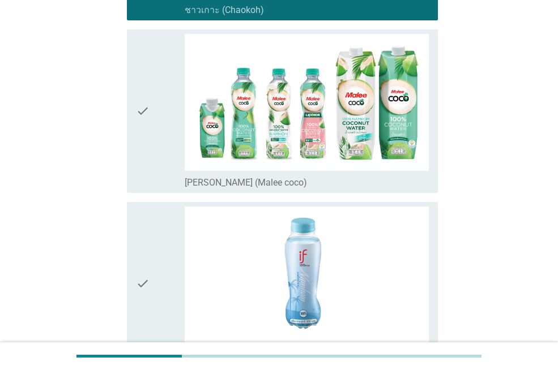
scroll to position [283, 0]
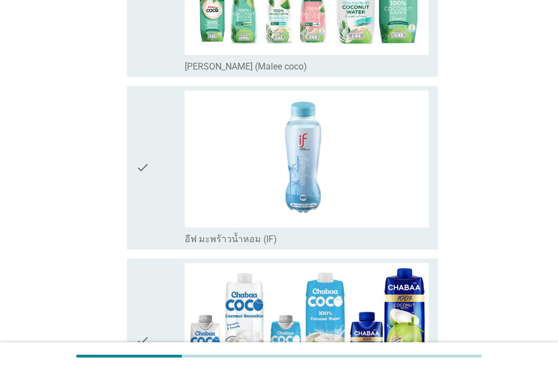
click at [151, 196] on div "check" at bounding box center [160, 168] width 49 height 155
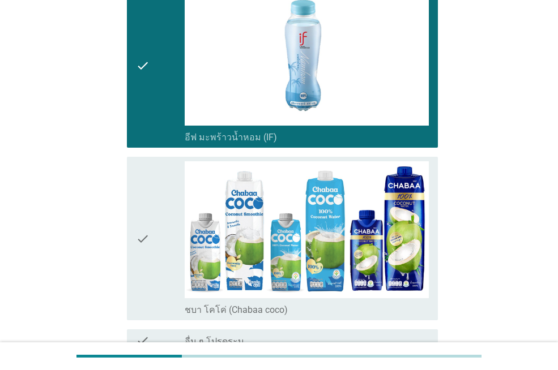
scroll to position [612, 0]
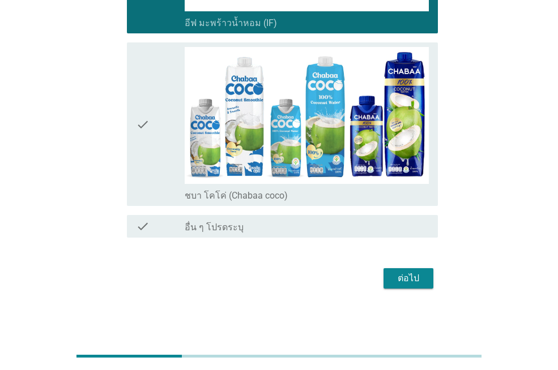
click at [157, 164] on div "check" at bounding box center [160, 124] width 49 height 155
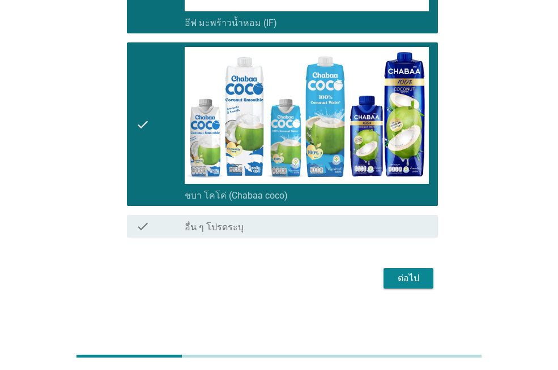
click at [393, 275] on div "ต่อไป" at bounding box center [408, 279] width 32 height 14
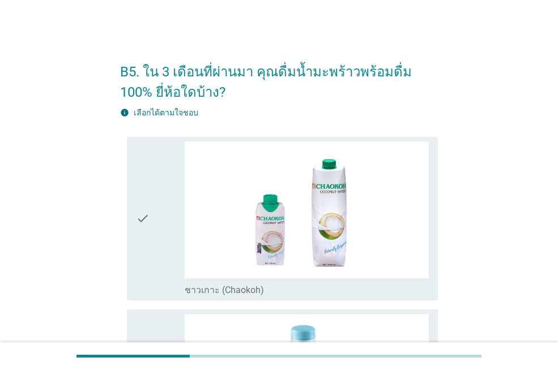
click at [151, 237] on div "check" at bounding box center [160, 219] width 49 height 155
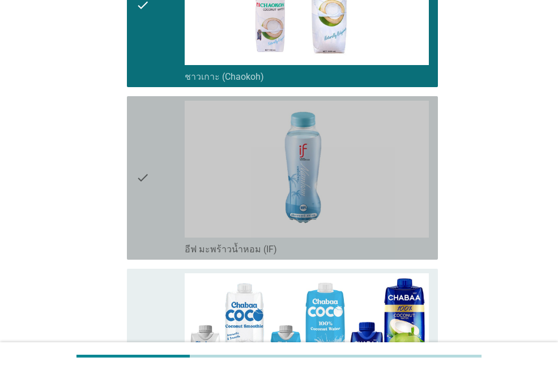
click at [146, 207] on icon "check" at bounding box center [143, 178] width 14 height 155
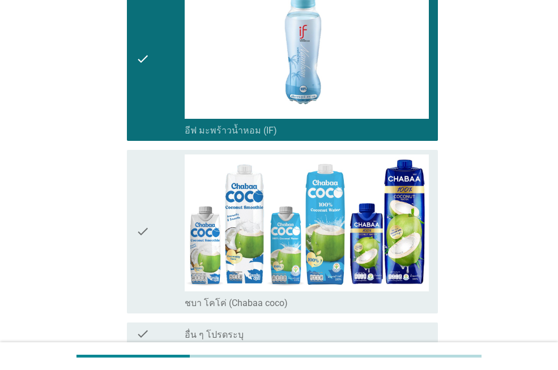
scroll to position [440, 0]
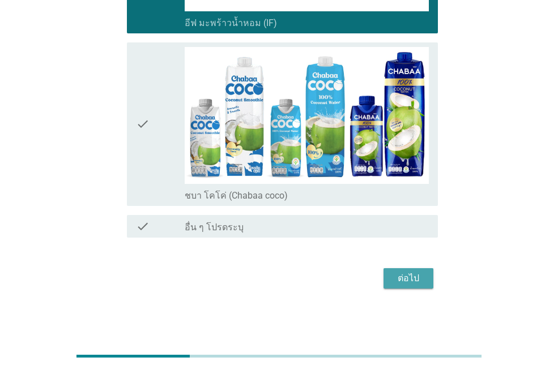
click at [408, 284] on div "ต่อไป" at bounding box center [408, 279] width 32 height 14
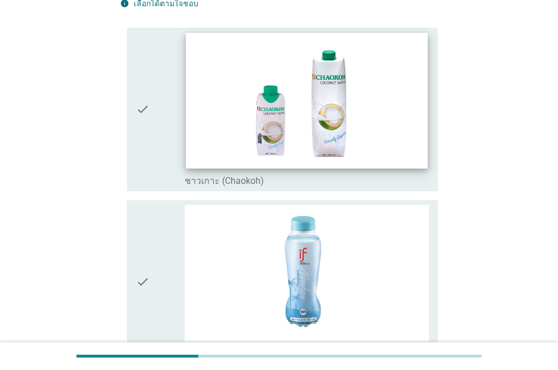
scroll to position [226, 0]
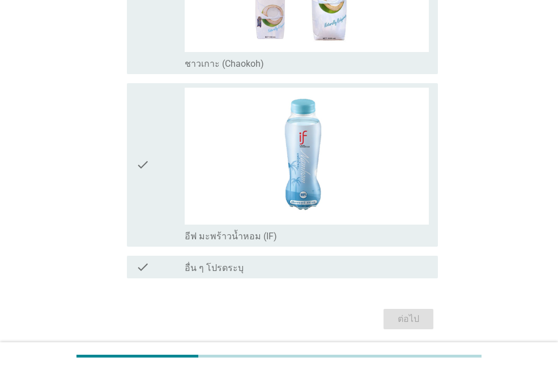
click at [170, 215] on div "check" at bounding box center [160, 165] width 49 height 155
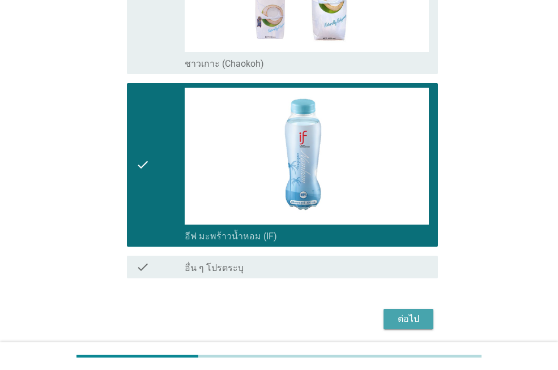
click at [409, 318] on div "ต่อไป" at bounding box center [408, 319] width 32 height 14
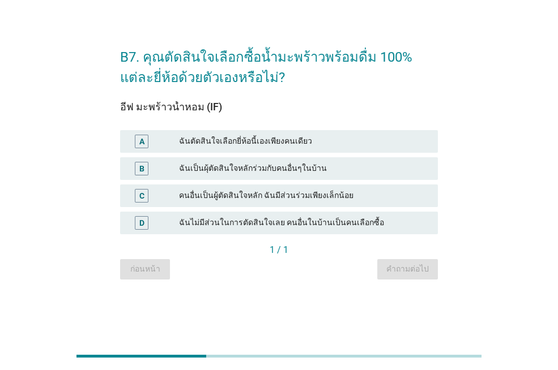
scroll to position [0, 0]
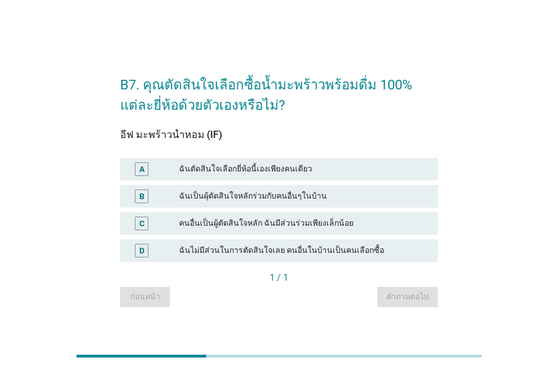
click at [229, 171] on div "ฉันตัดสินใจเลือกยี่ห้อนี้เองเพียงคนเดียว" at bounding box center [304, 169] width 250 height 14
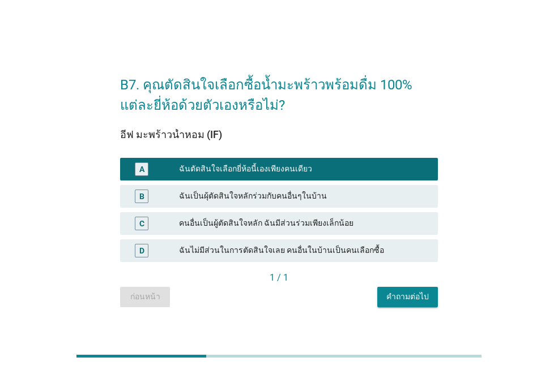
click at [389, 291] on div "คำถามต่อไป" at bounding box center [407, 297] width 42 height 12
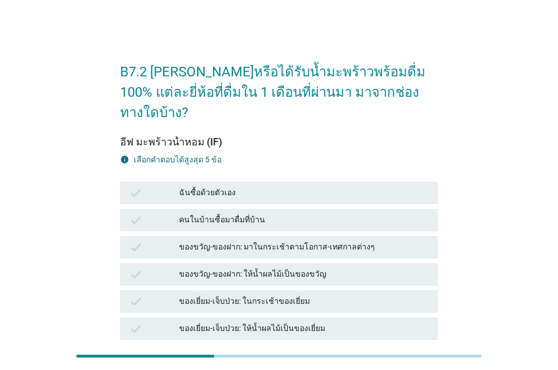
click at [242, 186] on div "ฉันซื้อด้วยตัวเอง" at bounding box center [304, 193] width 250 height 14
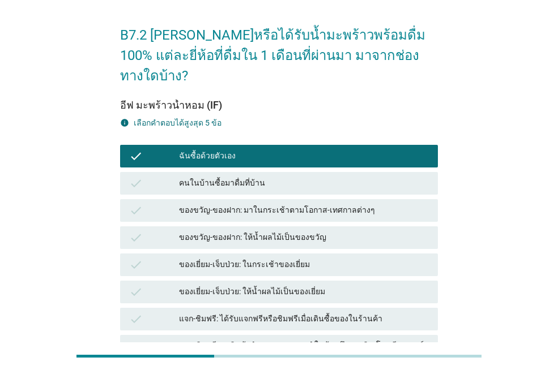
scroll to position [57, 0]
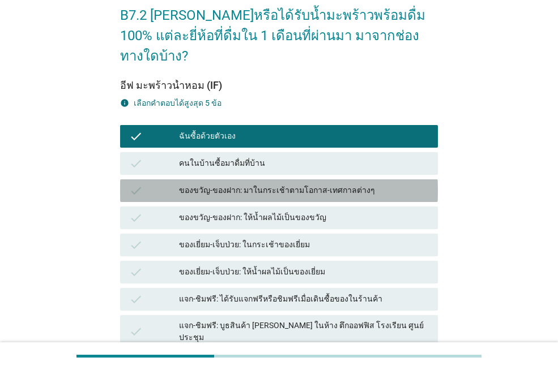
click at [295, 184] on div "ของขวัญ-ของฝาก: มาในกระเช้าตามโอกาส-เทศกาลต่างๆ" at bounding box center [304, 191] width 250 height 14
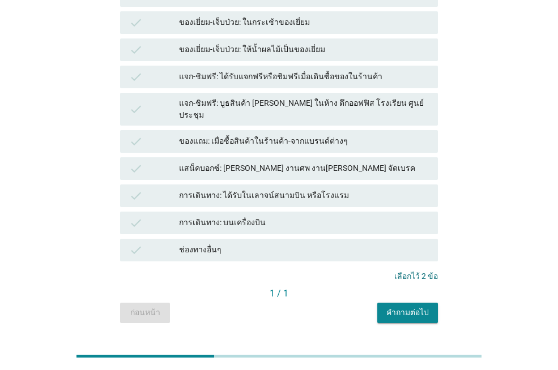
scroll to position [222, 0]
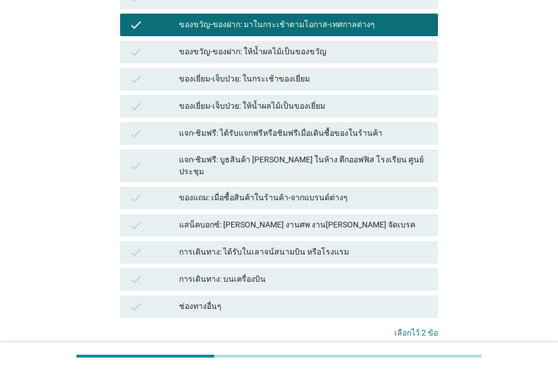
click at [246, 246] on div "การเดินทาง: ได้รับในเลาจน์สนามบิน หรือโรงแรม" at bounding box center [304, 253] width 250 height 14
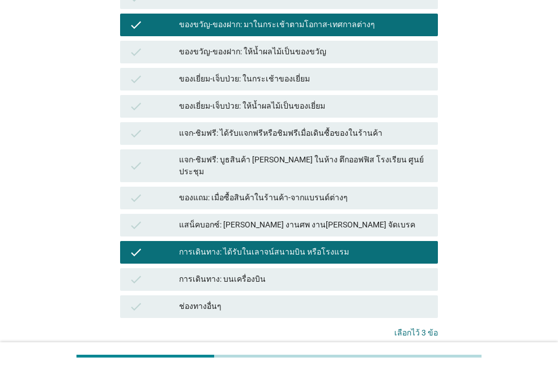
click at [252, 246] on div "การเดินทาง: ได้รับในเลาจน์สนามบิน หรือโรงแรม" at bounding box center [304, 253] width 250 height 14
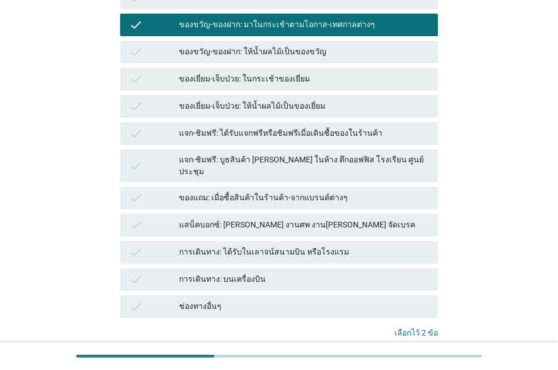
scroll to position [53, 0]
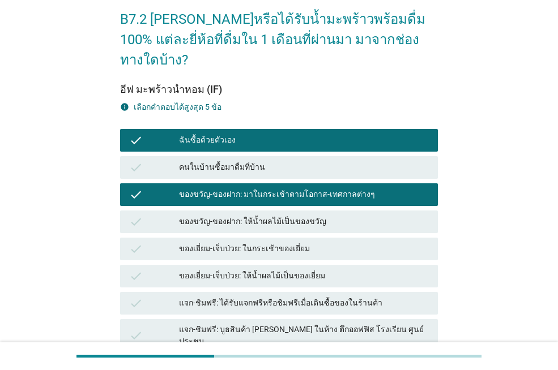
click at [270, 161] on div "คนในบ้านซื้อมาดื่มที่บ้าน" at bounding box center [304, 168] width 250 height 14
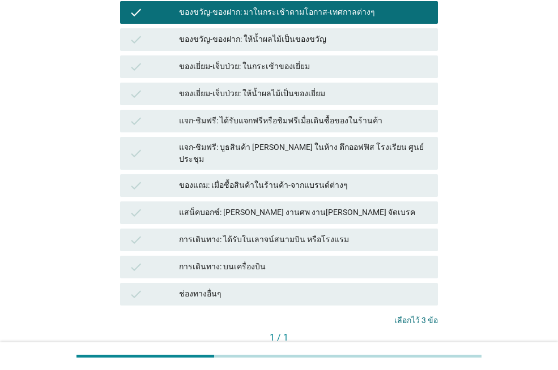
scroll to position [279, 0]
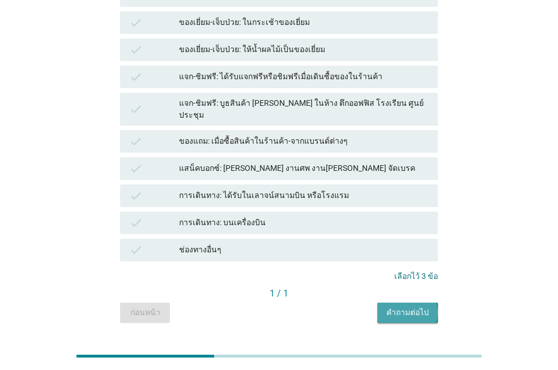
click at [395, 307] on div "คำถามต่อไป" at bounding box center [407, 313] width 42 height 12
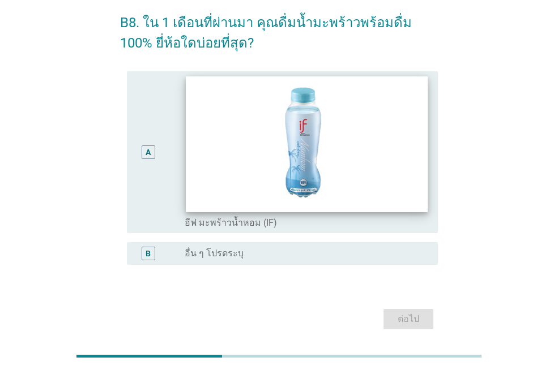
scroll to position [0, 0]
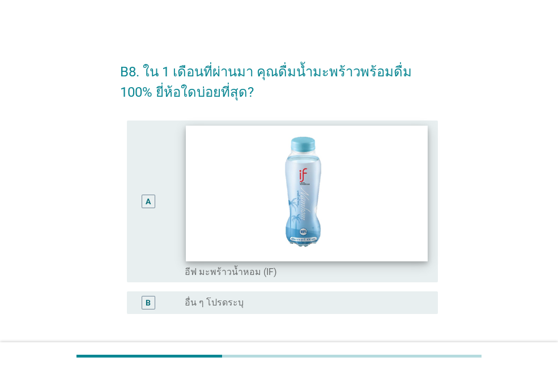
click at [189, 223] on img at bounding box center [306, 194] width 241 height 136
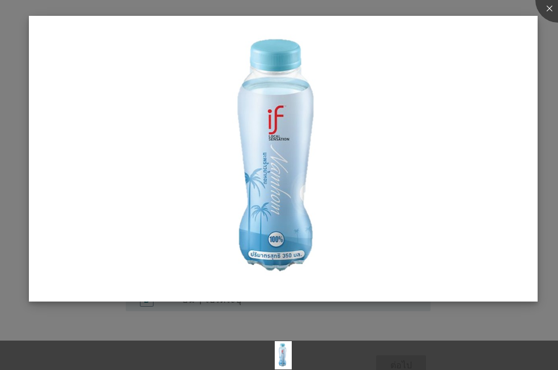
scroll to position [57, 0]
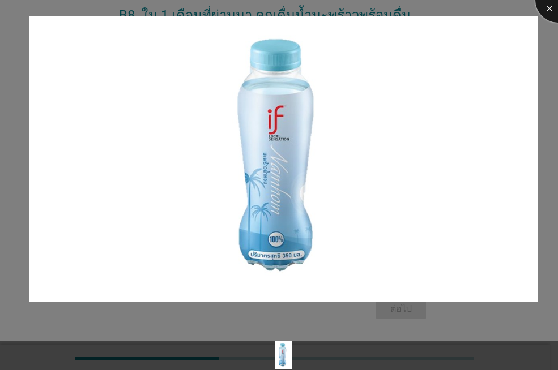
click at [547, 15] on div at bounding box center [557, -1] width 45 height 45
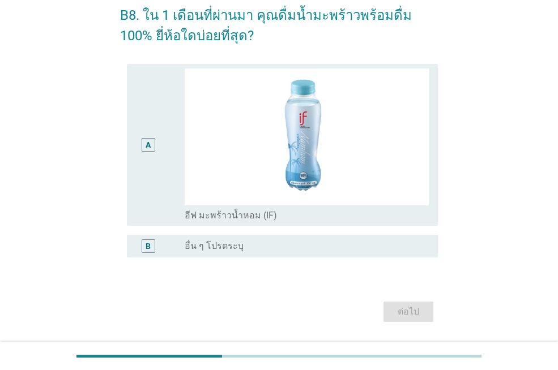
click at [143, 142] on div "A" at bounding box center [149, 145] width 14 height 14
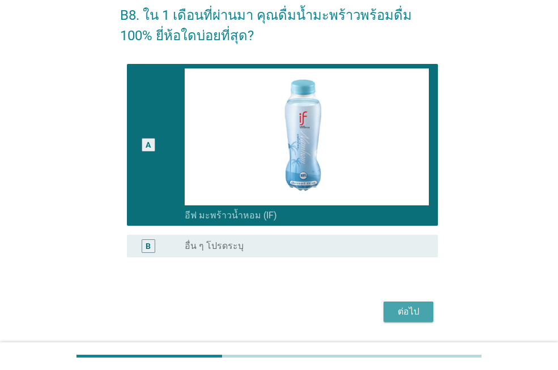
click at [410, 311] on div "ต่อไป" at bounding box center [408, 312] width 32 height 14
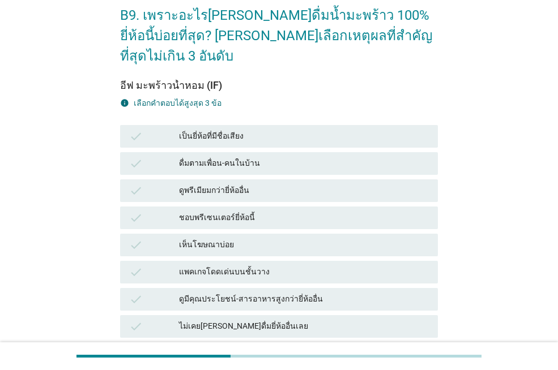
scroll to position [0, 0]
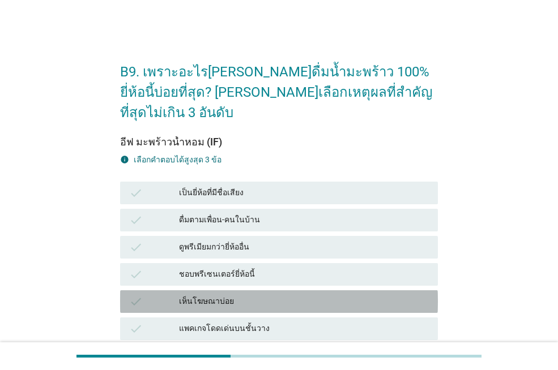
click at [229, 295] on div "เห็นโฆษณาบ่อย" at bounding box center [304, 302] width 250 height 14
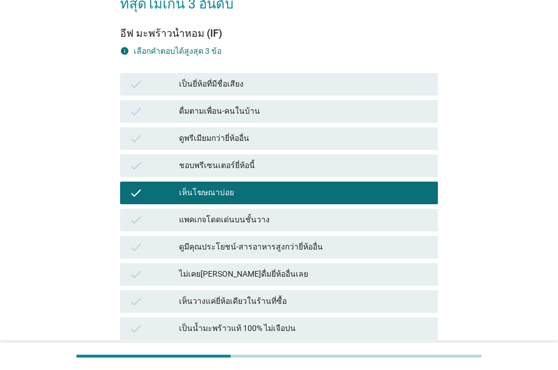
scroll to position [113, 0]
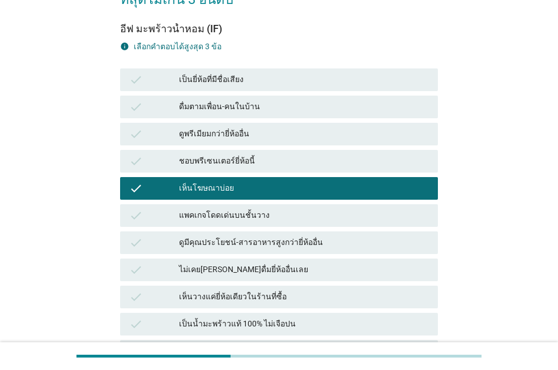
click at [233, 318] on div "เป็นน้ำมะพร้าวแท้ 100% ไม่เจือปน" at bounding box center [304, 325] width 250 height 14
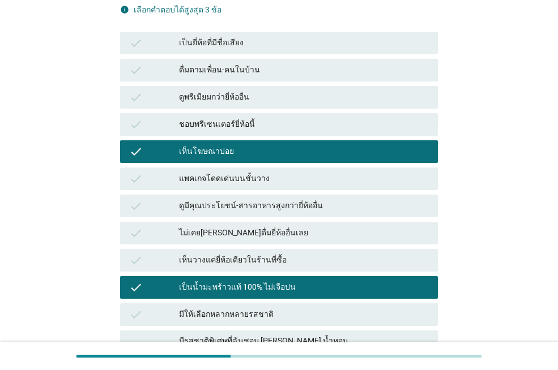
scroll to position [170, 0]
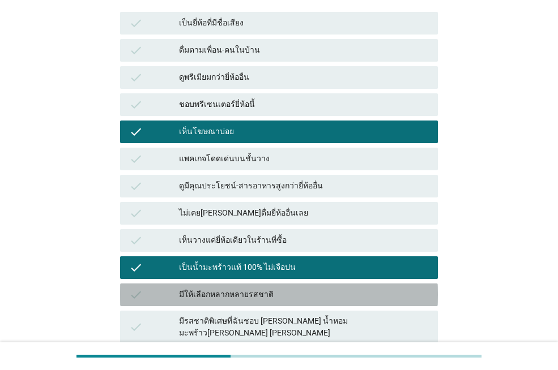
click at [238, 288] on div "มีให้เลือกหลากหลายรสชาติ" at bounding box center [304, 295] width 250 height 14
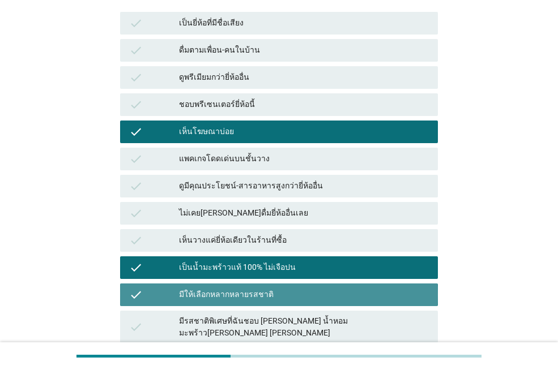
click at [238, 288] on div "มีให้เลือกหลากหลายรสชาติ" at bounding box center [304, 295] width 250 height 14
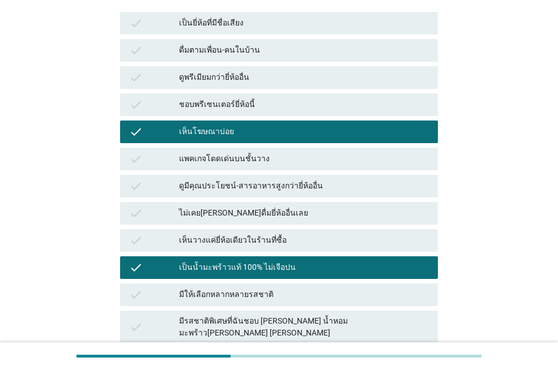
click at [233, 315] on div "มีรสชาติพิเศษที่ฉันชอบ [PERSON_NAME] น้ำหอม มะพร้าว[PERSON_NAME] [PERSON_NAME]" at bounding box center [304, 327] width 250 height 24
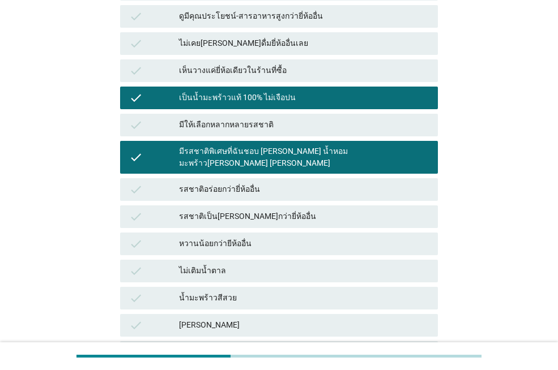
scroll to position [453, 0]
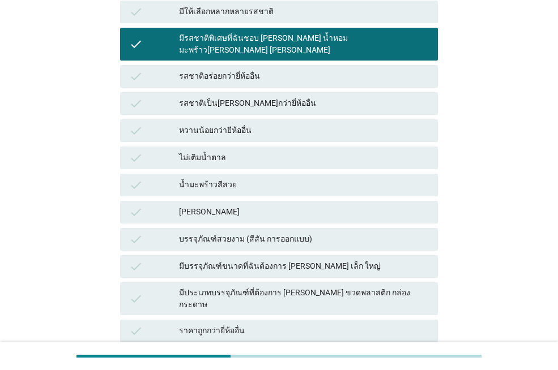
click at [219, 351] on div "มีโปรโมชันบ่อย" at bounding box center [304, 358] width 250 height 14
click at [257, 205] on div "[PERSON_NAME]" at bounding box center [304, 212] width 250 height 14
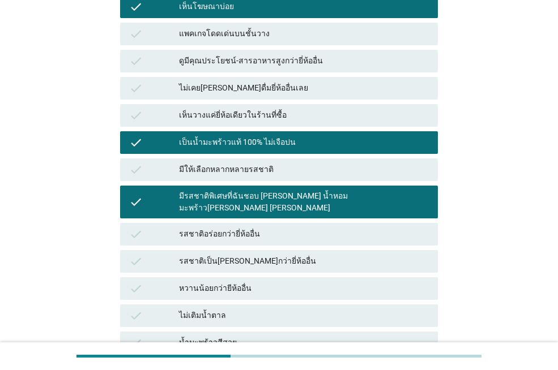
scroll to position [182, 0]
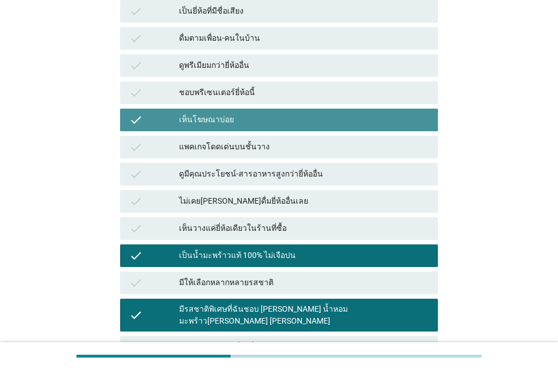
click at [243, 113] on div "เห็นโฆษณาบ่อย" at bounding box center [304, 120] width 250 height 14
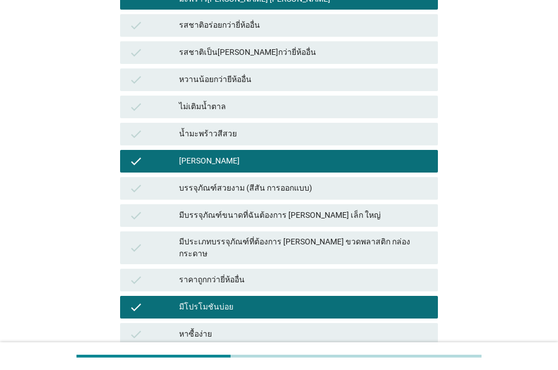
scroll to position [578, 0]
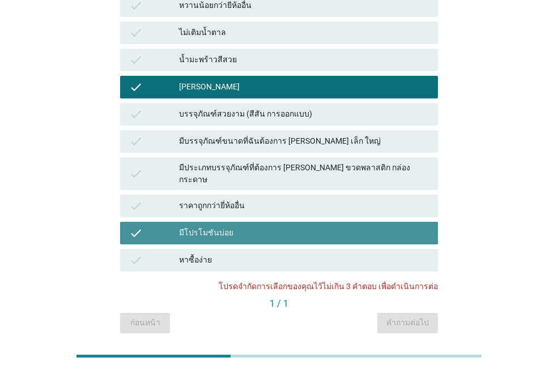
click at [259, 226] on div "มีโปรโมชันบ่อย" at bounding box center [304, 233] width 250 height 14
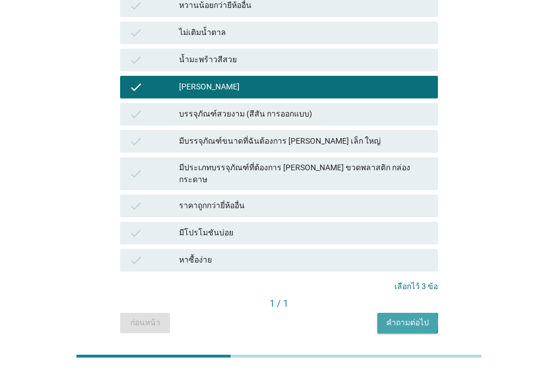
click at [392, 317] on div "คำถามต่อไป" at bounding box center [407, 323] width 42 height 12
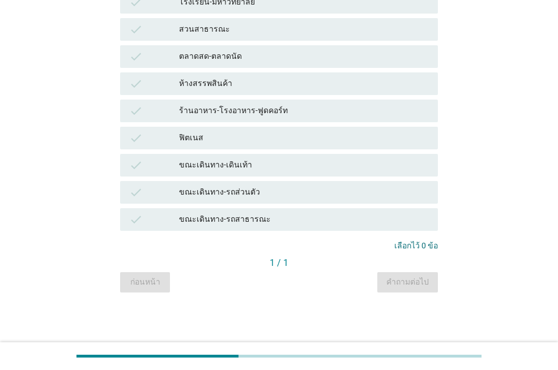
scroll to position [0, 0]
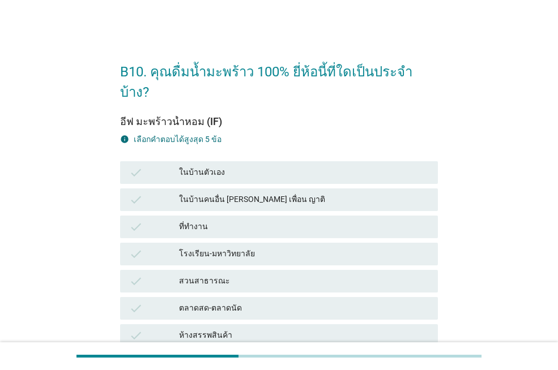
click at [255, 166] on div "ในบ้านตัวเอง" at bounding box center [304, 173] width 250 height 14
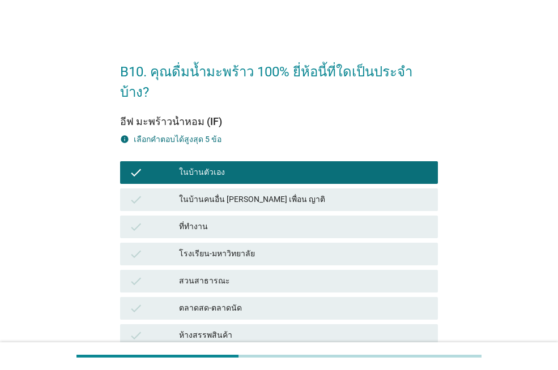
click at [219, 275] on div "สวนสาธารณะ" at bounding box center [304, 282] width 250 height 14
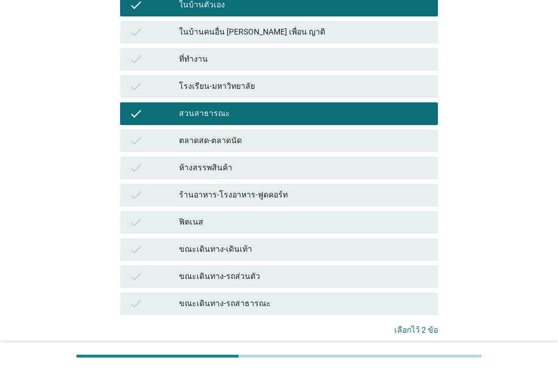
scroll to position [170, 0]
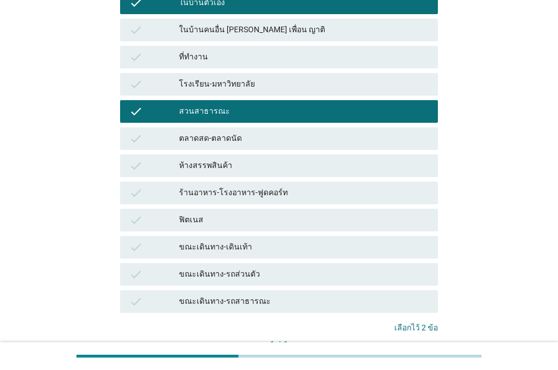
click at [255, 241] on div "ขณะเดินทาง-เดินเท้า" at bounding box center [304, 248] width 250 height 14
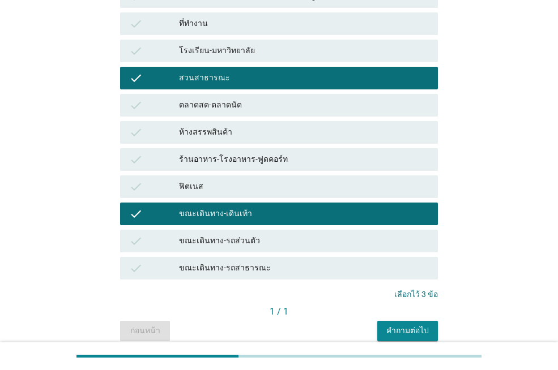
scroll to position [231, 0]
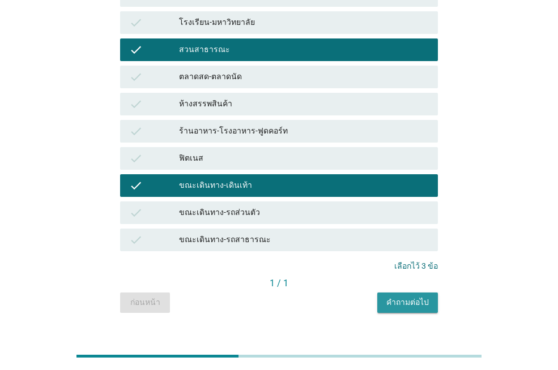
click at [404, 297] on div "คำถามต่อไป" at bounding box center [407, 303] width 42 height 12
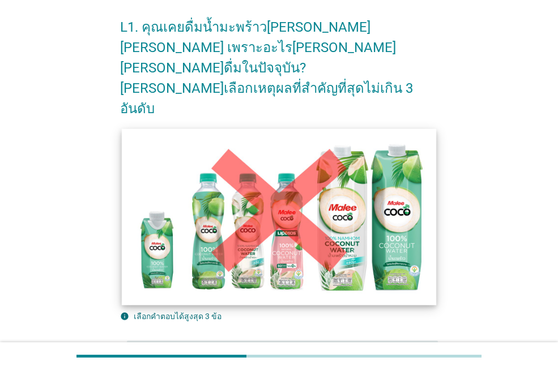
scroll to position [170, 0]
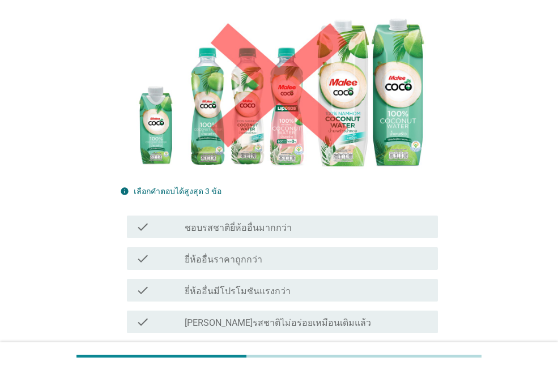
click at [269, 252] on div "check_box_outline_blank ยี่ห้ออื่นราคาถูกกว่า" at bounding box center [307, 259] width 244 height 14
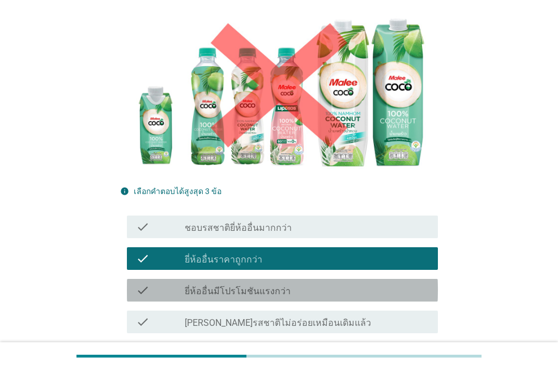
click at [264, 286] on label "ยี่ห้ออื่นมีโปรโมชันแรงกว่า" at bounding box center [238, 291] width 106 height 11
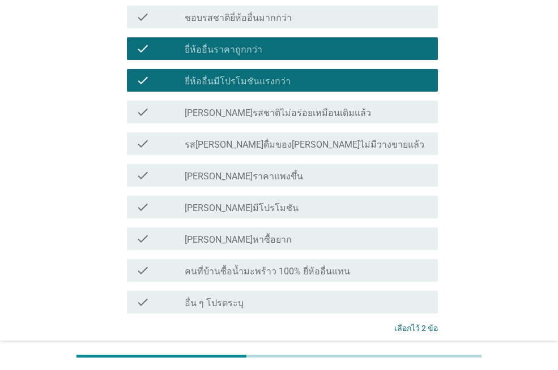
scroll to position [431, 0]
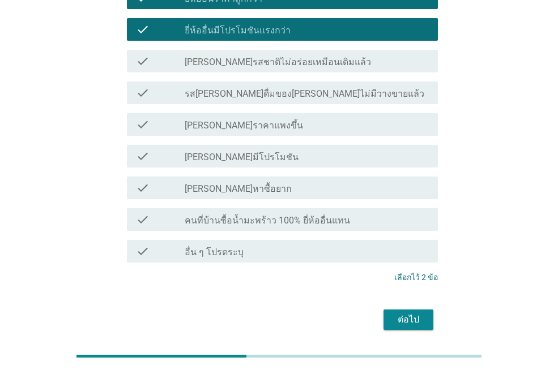
click at [393, 313] on div "ต่อไป" at bounding box center [408, 320] width 32 height 14
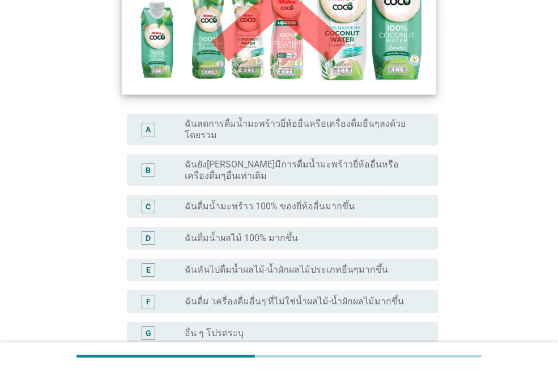
scroll to position [226, 0]
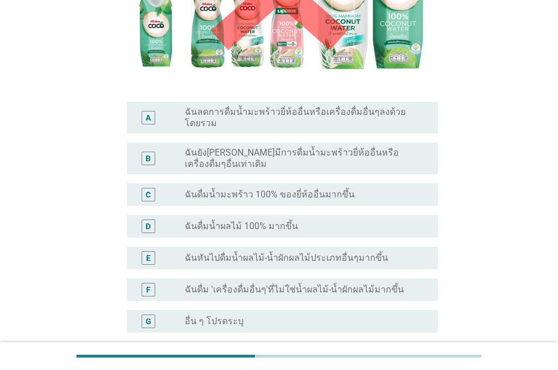
click at [259, 221] on label "ฉันดื่มน้ำผลไม้ 100% มากขึ้น" at bounding box center [241, 226] width 113 height 11
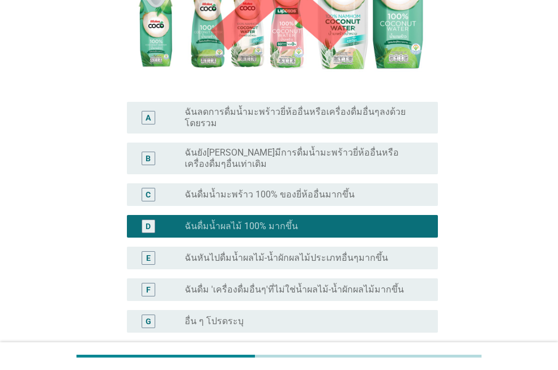
click at [280, 189] on label "ฉันดื่มน้ำมะพร้าว 100% ของยี่ห้ออื่นมากขึ้น" at bounding box center [270, 194] width 170 height 11
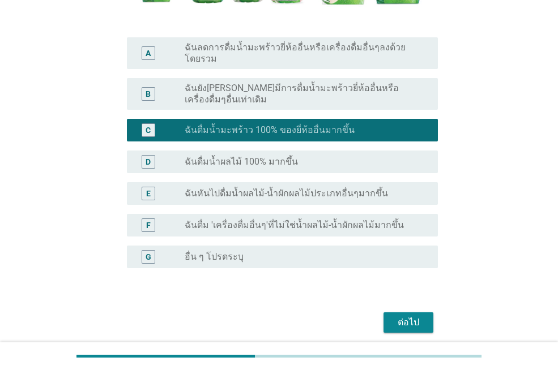
scroll to position [296, 0]
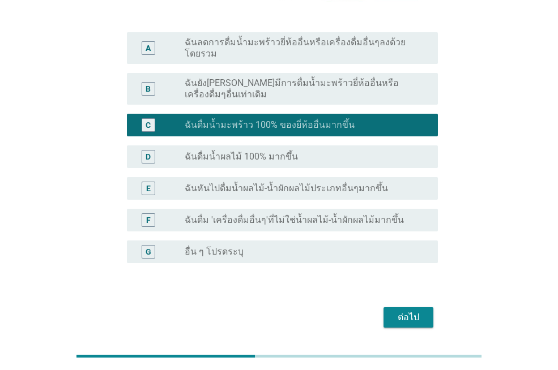
click at [413, 311] on div "ต่อไป" at bounding box center [408, 318] width 32 height 14
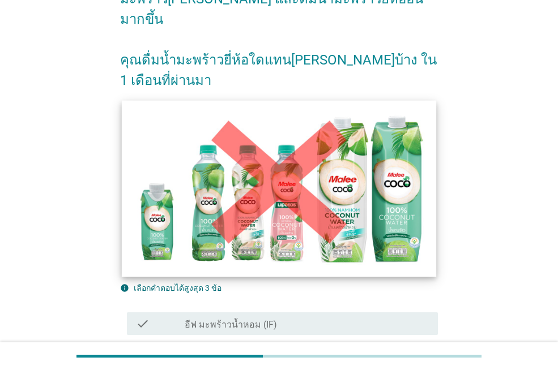
scroll to position [161, 0]
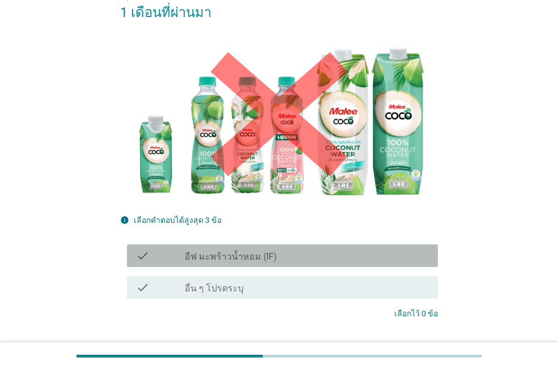
click at [258, 251] on label "อีฟ มะพร้าวน้ำหอม (IF)" at bounding box center [231, 256] width 92 height 11
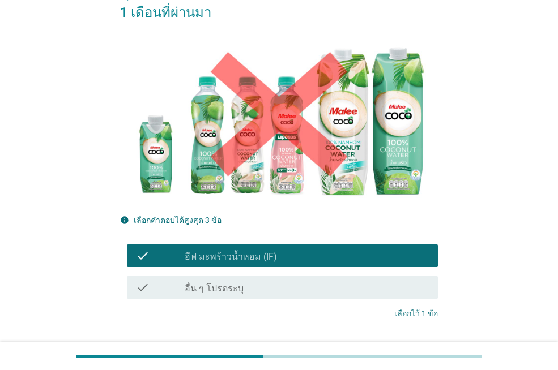
click at [396, 349] on div "ต่อไป" at bounding box center [408, 356] width 32 height 14
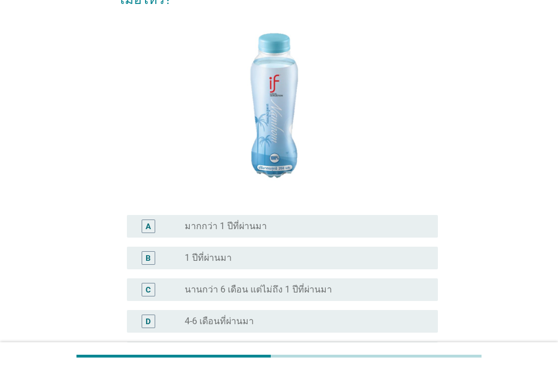
scroll to position [170, 0]
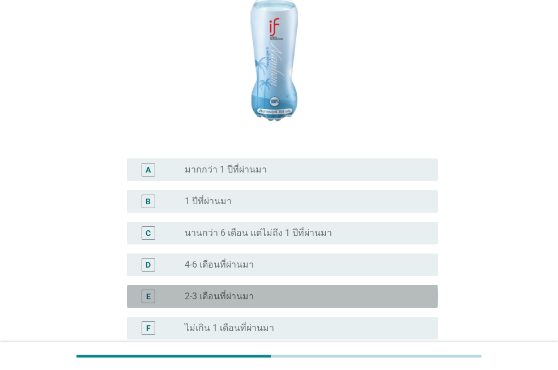
click at [251, 290] on div "radio_button_unchecked 2-3 เดือนที่ผ่านมา" at bounding box center [307, 297] width 244 height 14
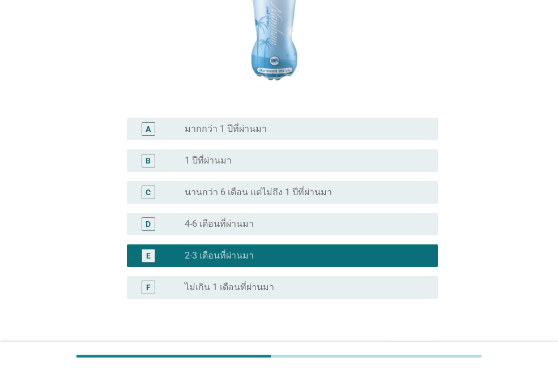
scroll to position [264, 0]
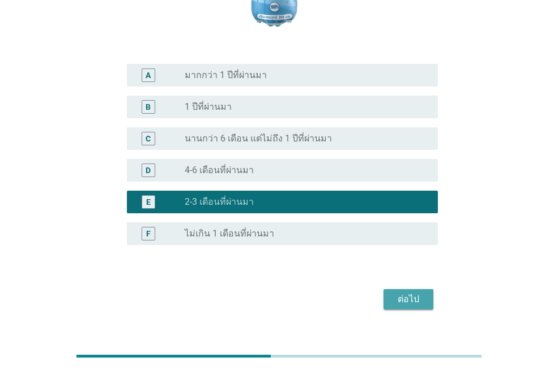
click at [405, 293] on div "ต่อไป" at bounding box center [408, 300] width 32 height 14
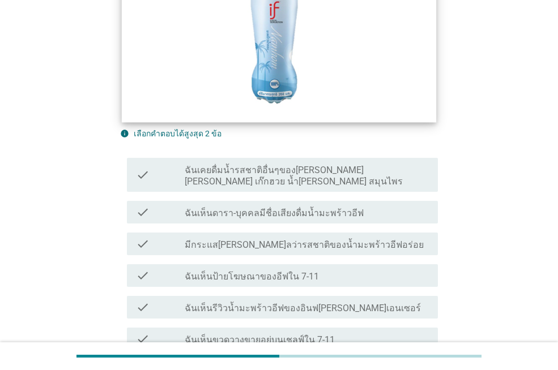
scroll to position [283, 0]
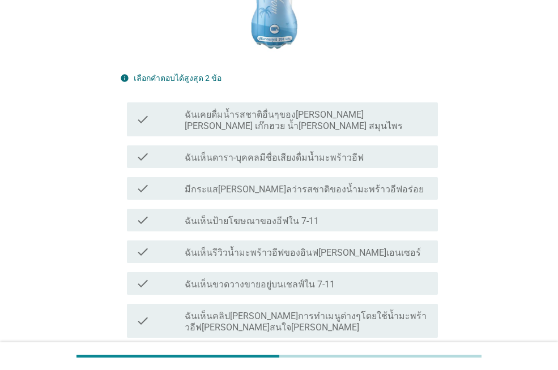
click at [271, 184] on label "มีกระแส[PERSON_NAME]ลว่ารสชาติของน้ำมะพร้าวอีฟอร่อย" at bounding box center [304, 189] width 239 height 11
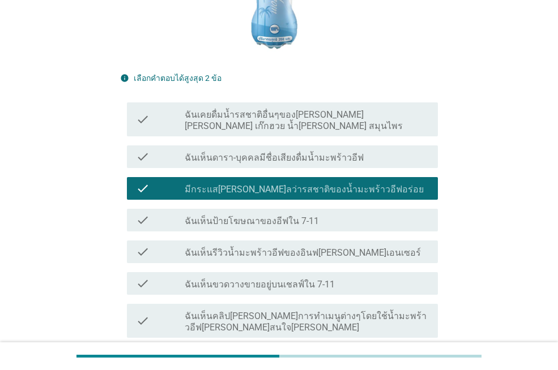
click at [256, 216] on label "ฉันเห็นป้ายโฆษณาของอีฟใน 7-11" at bounding box center [252, 221] width 134 height 11
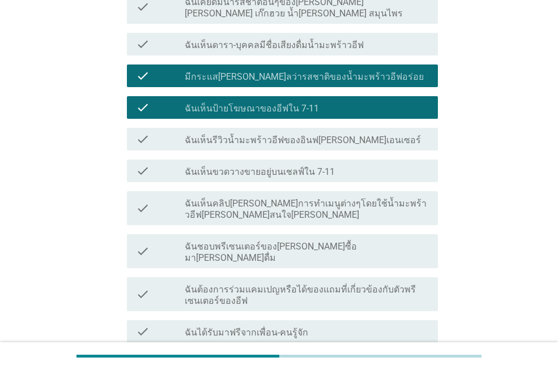
scroll to position [396, 0]
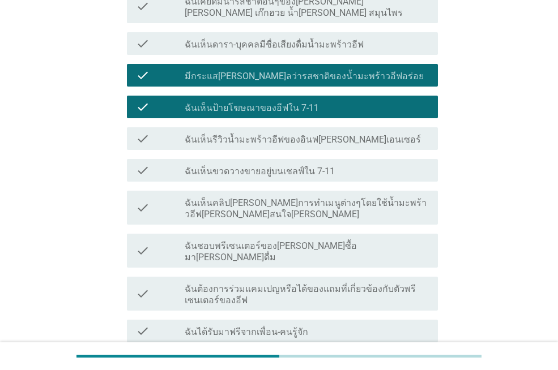
click at [266, 241] on label "ฉันชอบพรีเซนเตอร์ของ[PERSON_NAME]ซื้อมา[PERSON_NAME]ดื่ม" at bounding box center [307, 252] width 244 height 23
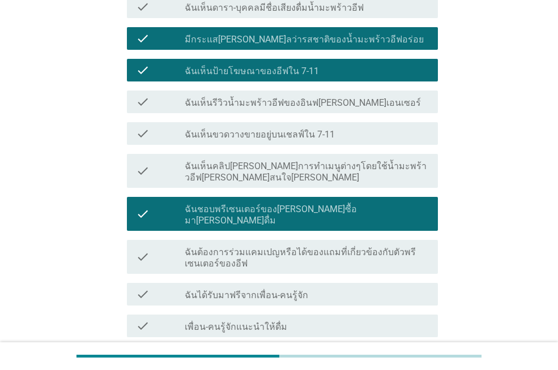
scroll to position [453, 0]
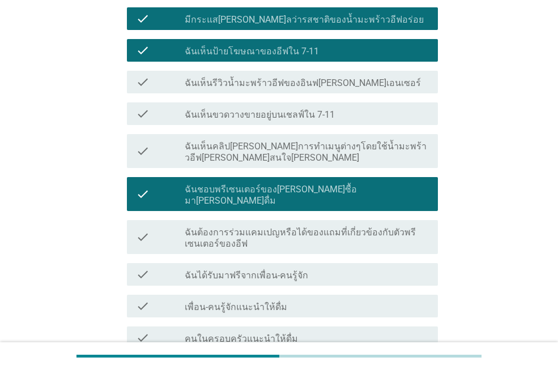
click at [263, 268] on div "check_box_outline_blank ฉันได้รับมาฟรีจากเพื่อน-คนรู้จัก" at bounding box center [307, 275] width 244 height 14
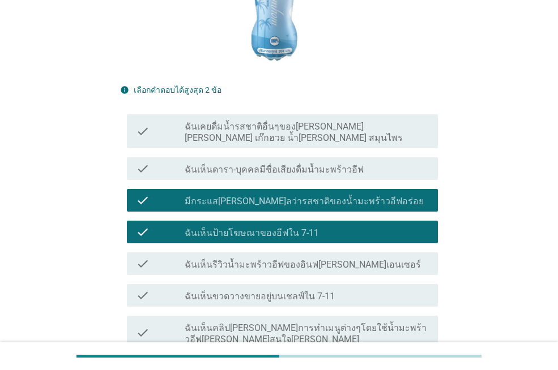
scroll to position [272, 0]
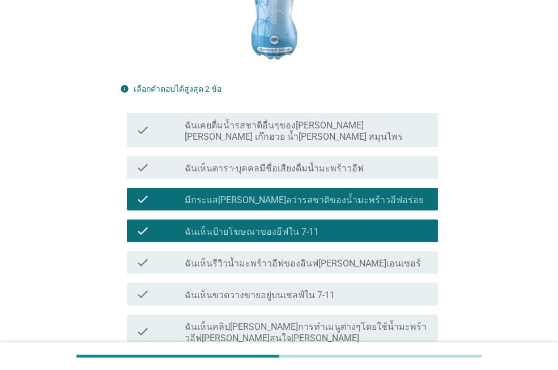
click at [276, 195] on label "มีกระแส[PERSON_NAME]ลว่ารสชาติของน้ำมะพร้าวอีฟอร่อย" at bounding box center [304, 200] width 239 height 11
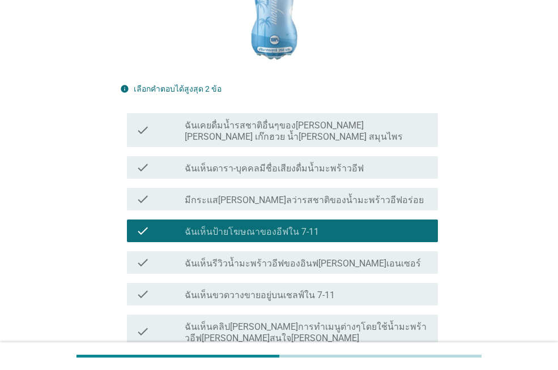
click at [271, 226] on label "ฉันเห็นป้ายโฆษณาของอีฟใน 7-11" at bounding box center [252, 231] width 134 height 11
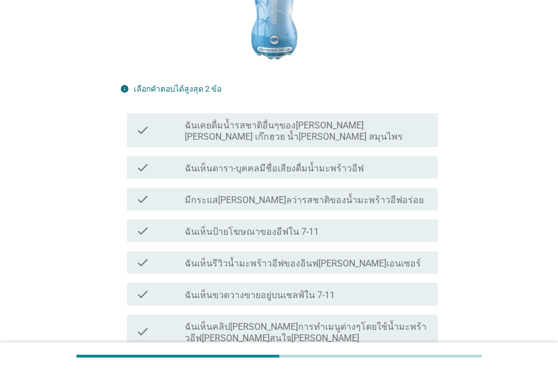
scroll to position [499, 0]
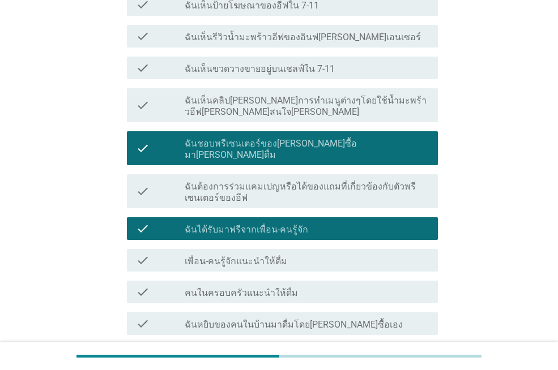
click at [252, 288] on label "คนในครอบครัวแนะนำให้ดื่ม" at bounding box center [241, 293] width 113 height 11
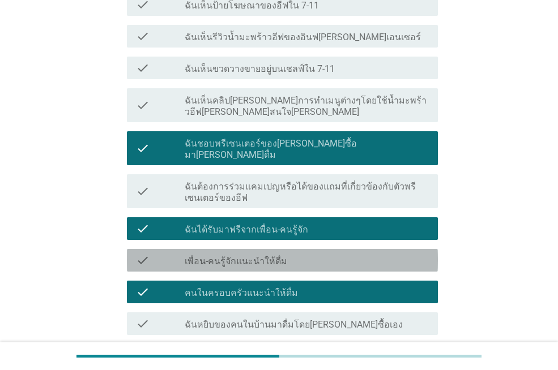
click at [311, 254] on div "check_box_outline_blank เพื่อน-คนรู้จักแนะนำให้ดื่ม" at bounding box center [307, 261] width 244 height 14
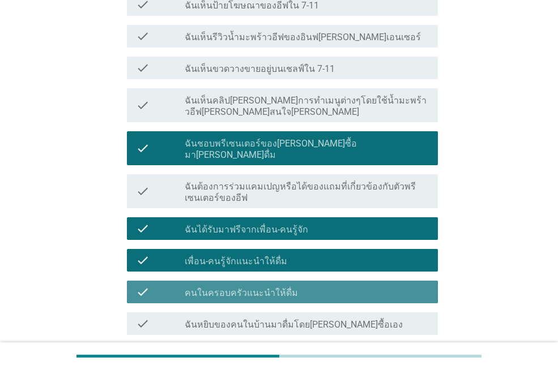
click at [298, 285] on div "check_box คนในครอบครัวแนะนำให้ดื่ม" at bounding box center [307, 292] width 244 height 14
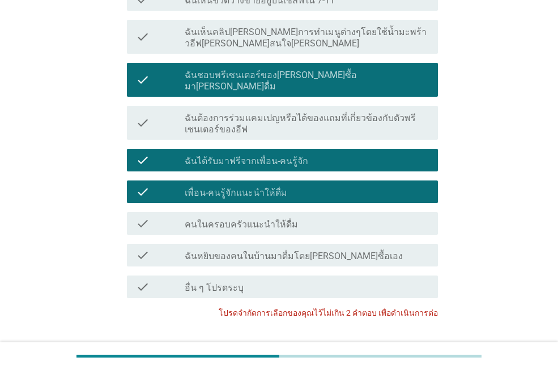
scroll to position [612, 0]
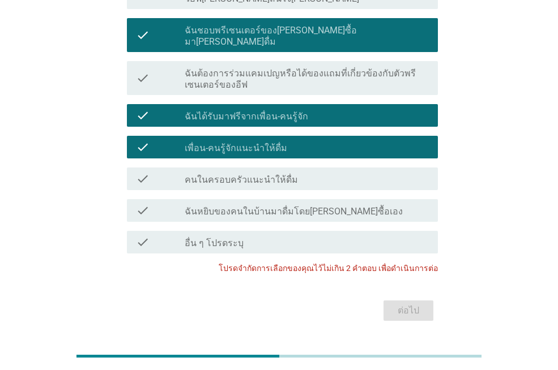
click at [260, 143] on label "เพื่อน-คนรู้จักแนะนำให้ดื่ม" at bounding box center [236, 148] width 102 height 11
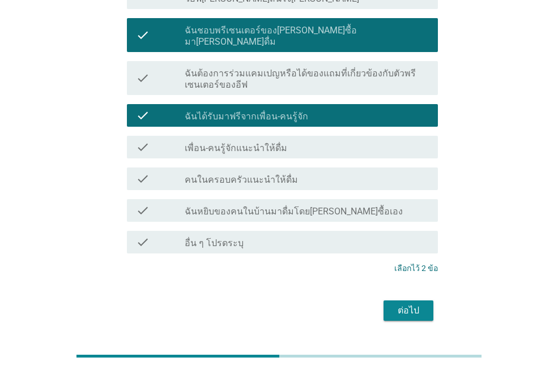
click at [409, 304] on div "ต่อไป" at bounding box center [408, 311] width 32 height 14
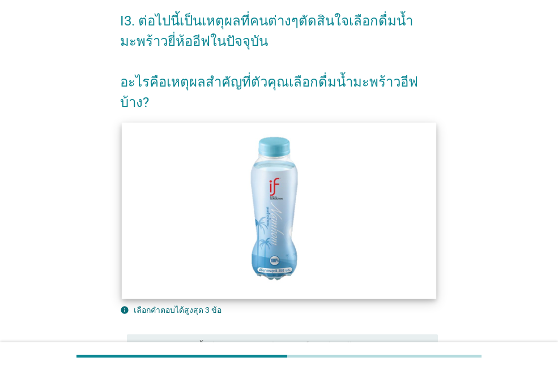
scroll to position [226, 0]
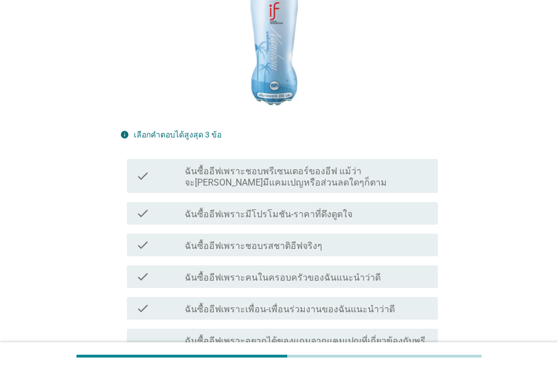
click at [285, 241] on label "ฉันซื้ออีฟเพราะชอบรสชาติอีฟจริงๆ" at bounding box center [254, 246] width 138 height 11
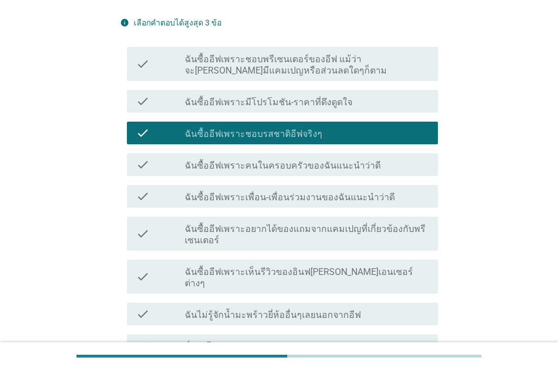
scroll to position [340, 0]
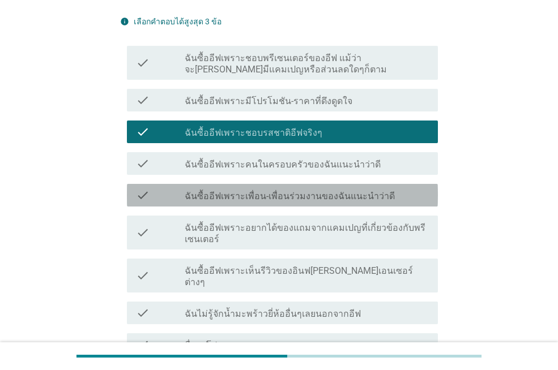
click at [268, 191] on label "ฉันซื้ออีฟเพราะเพื่อน-เพื่อนร่วมงานของฉันแนะนำว่าดี" at bounding box center [290, 196] width 210 height 11
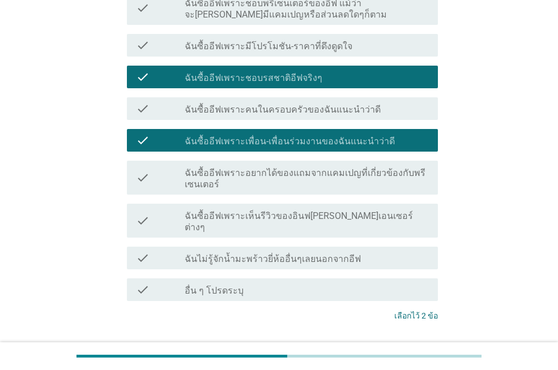
scroll to position [442, 0]
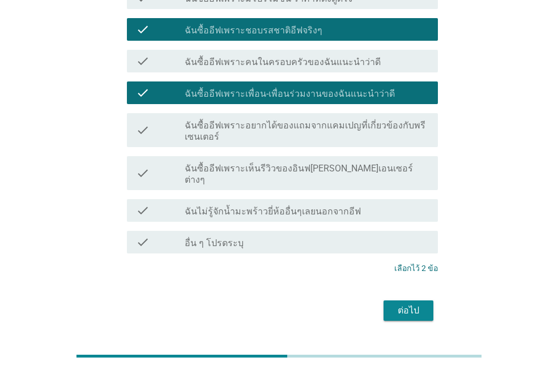
click at [395, 304] on div "ต่อไป" at bounding box center [408, 311] width 32 height 14
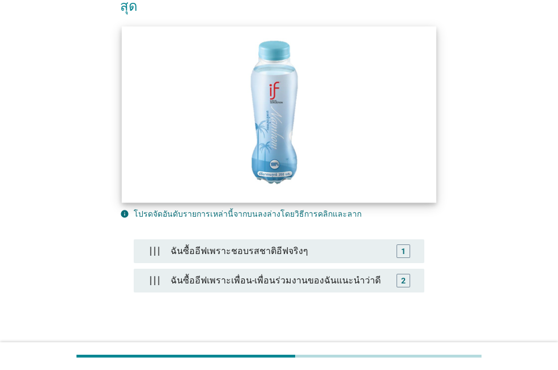
scroll to position [170, 0]
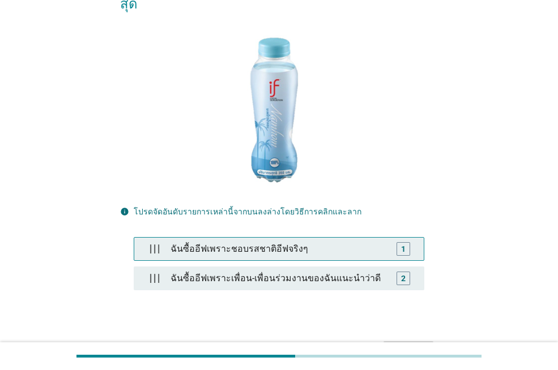
click at [293, 238] on div "ฉันซื้ออีฟเพราะชอบรสชาติอีฟจริงๆ" at bounding box center [279, 249] width 226 height 23
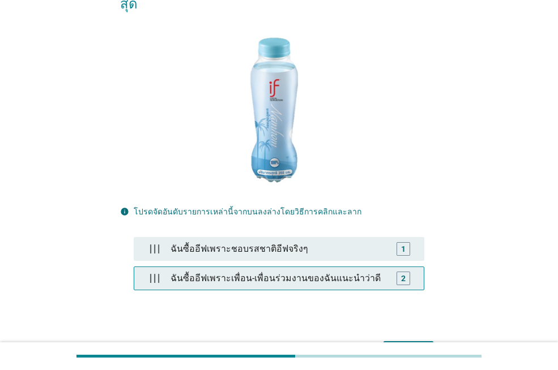
click at [294, 267] on div "ฉันซื้ออีฟเพราะเพื่อน-เพื่อนร่วมงานของฉันแนะนำว่าดี" at bounding box center [279, 278] width 226 height 23
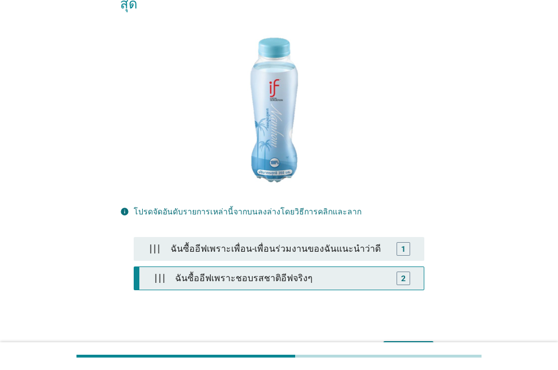
click at [290, 267] on div "ฉันซื้ออีฟเพราะชอบรสชาติอีฟจริงๆ" at bounding box center [280, 278] width 221 height 23
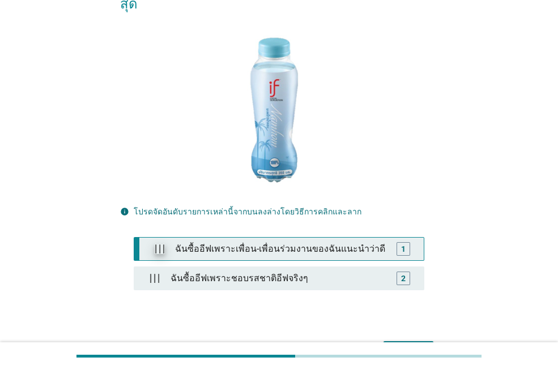
click at [158, 244] on img at bounding box center [160, 249] width 10 height 10
click at [400, 242] on div "1" at bounding box center [403, 249] width 14 height 14
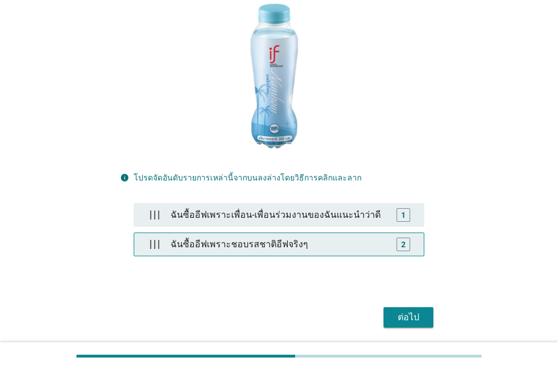
scroll to position [222, 0]
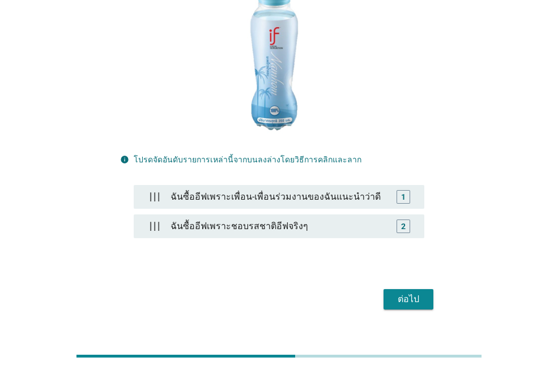
click at [399, 293] on div "ต่อไป" at bounding box center [408, 300] width 32 height 14
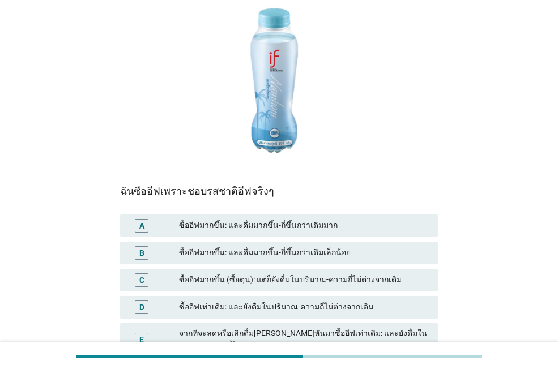
scroll to position [226, 0]
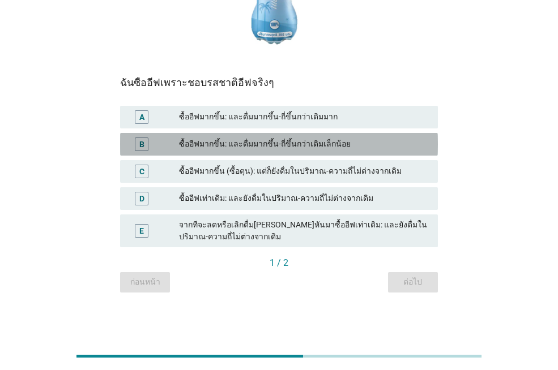
click at [300, 146] on div "ซื้ออีฟมากขึ้น: และดื่มมากขึ้น-ถี่ขึ้นกว่าเดิมเล็กน้อย" at bounding box center [304, 145] width 250 height 14
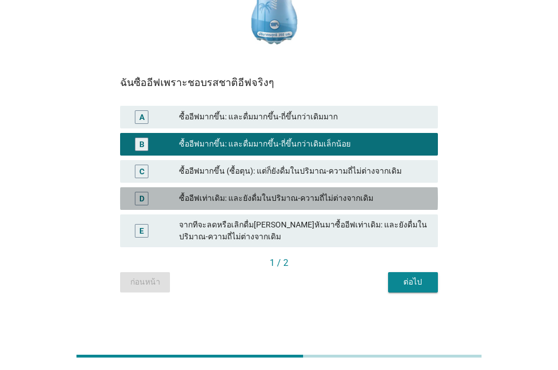
click at [350, 198] on div "ซื้ออีฟเท่าเดิม: และยังดื่มในปริมาณ-ความถี่ไม่ต่างจากเดิม" at bounding box center [304, 199] width 250 height 14
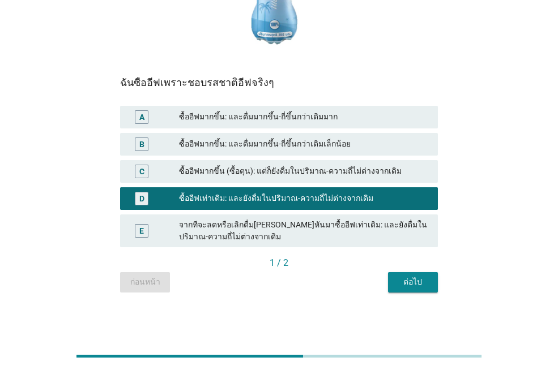
click at [397, 285] on div "ต่อไป" at bounding box center [413, 282] width 32 height 12
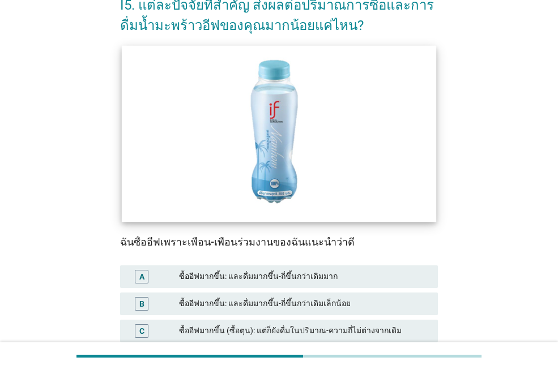
scroll to position [170, 0]
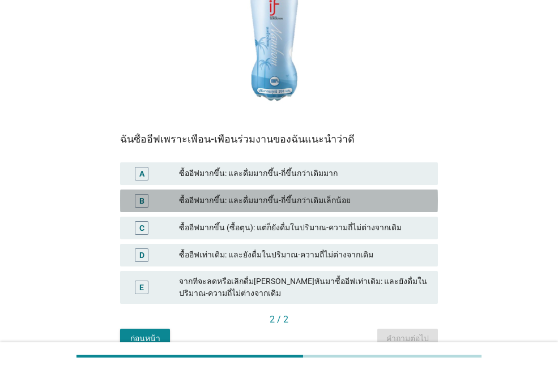
click at [297, 200] on div "ซื้ออีฟมากขึ้น: และดื่มมากขึ้น-ถี่ขึ้นกว่าเดิมเล็กน้อย" at bounding box center [304, 201] width 250 height 14
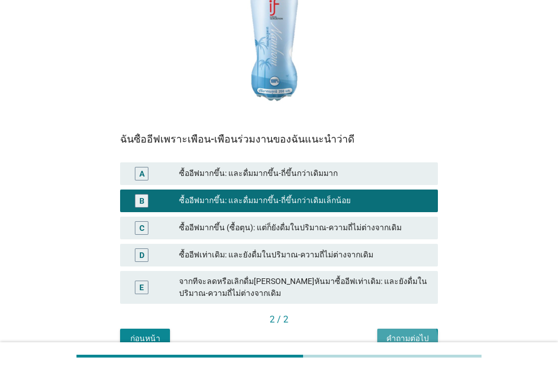
click at [391, 333] on button "คำถามต่อไป" at bounding box center [407, 339] width 61 height 20
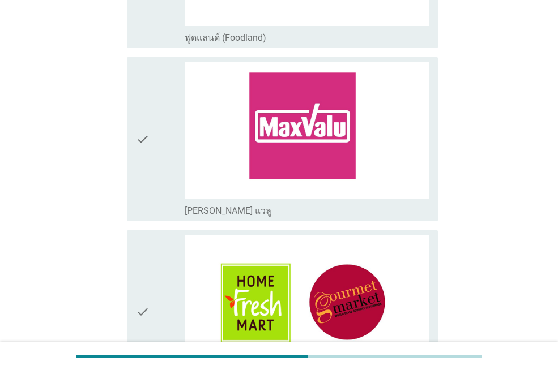
scroll to position [792, 0]
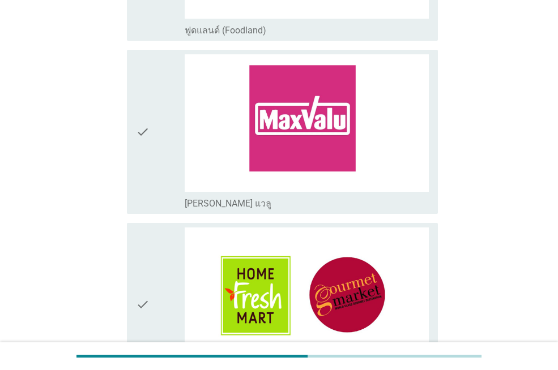
click at [146, 135] on icon "check" at bounding box center [143, 131] width 14 height 155
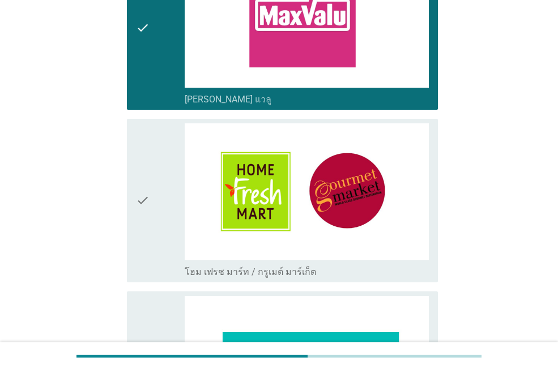
scroll to position [1019, 0]
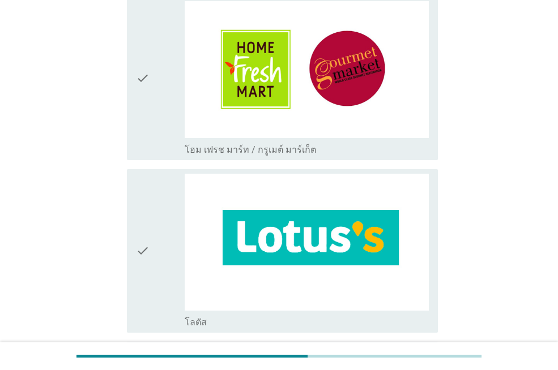
click at [142, 256] on icon "check" at bounding box center [143, 251] width 14 height 155
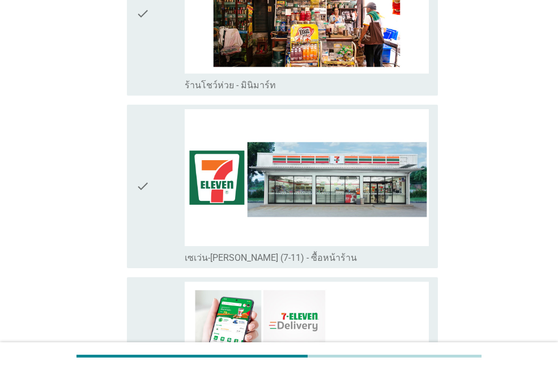
scroll to position [2207, 0]
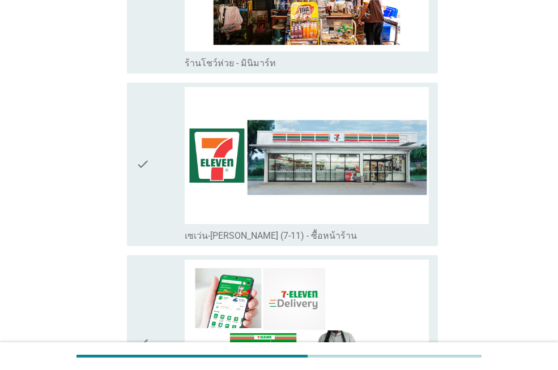
click at [142, 157] on icon "check" at bounding box center [143, 164] width 14 height 155
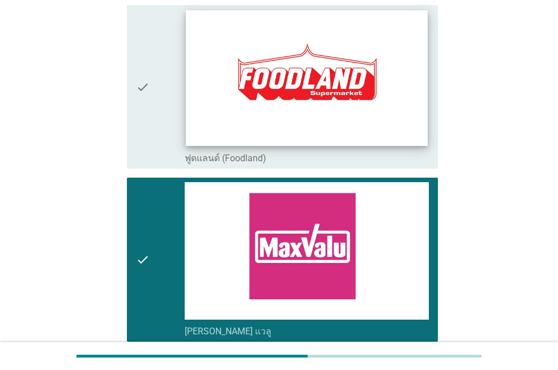
scroll to position [948, 0]
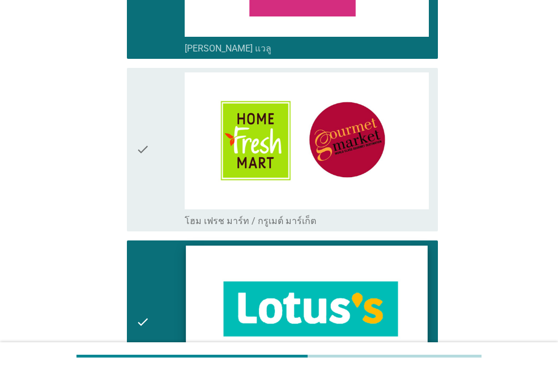
click at [279, 279] on img at bounding box center [306, 314] width 241 height 136
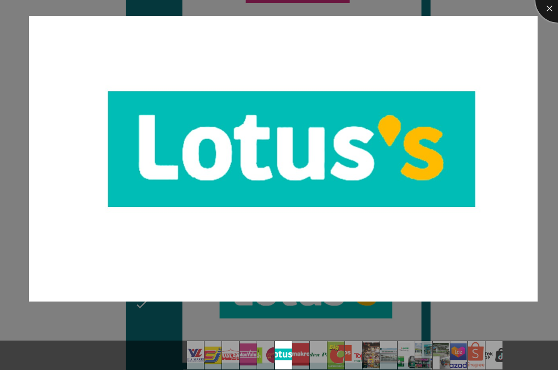
click at [550, 16] on div at bounding box center [557, -1] width 45 height 45
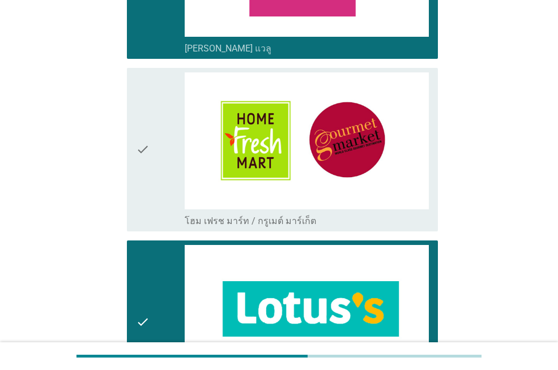
click at [143, 317] on icon "check" at bounding box center [143, 322] width 14 height 155
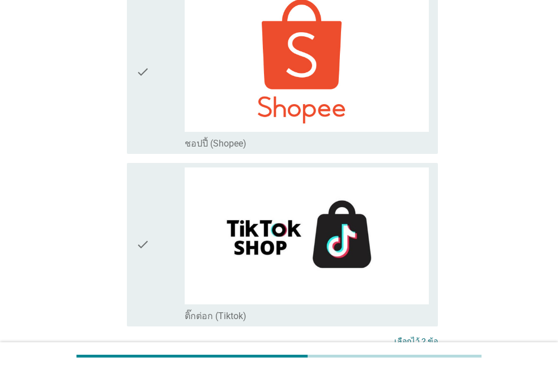
scroll to position [3256, 0]
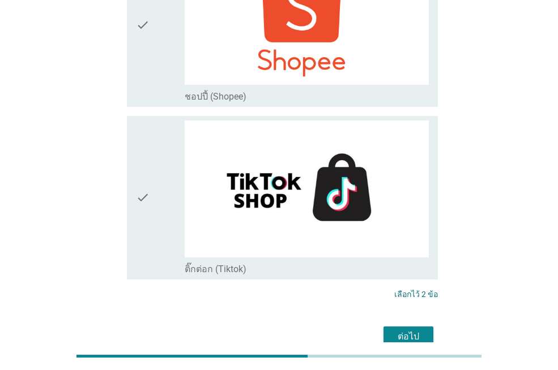
click at [415, 330] on div "ต่อไป" at bounding box center [408, 337] width 32 height 14
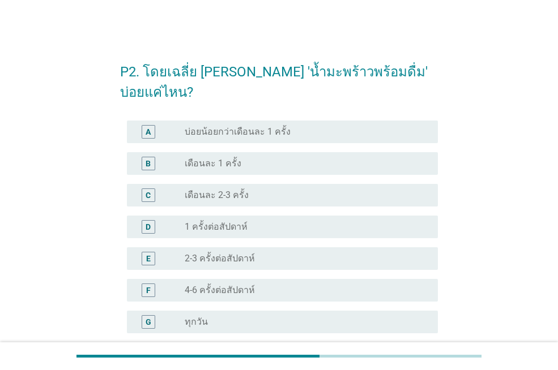
scroll to position [57, 0]
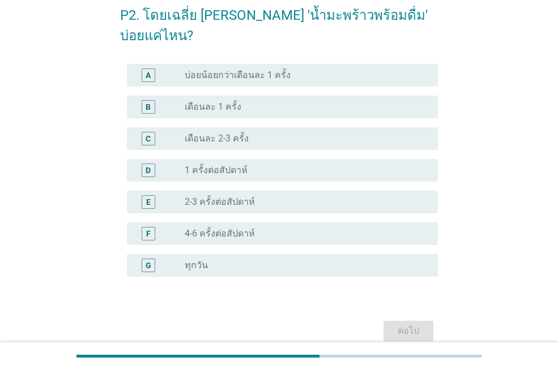
click at [242, 196] on label "2-3 ครั้งต่อสัปดาห์" at bounding box center [220, 201] width 70 height 11
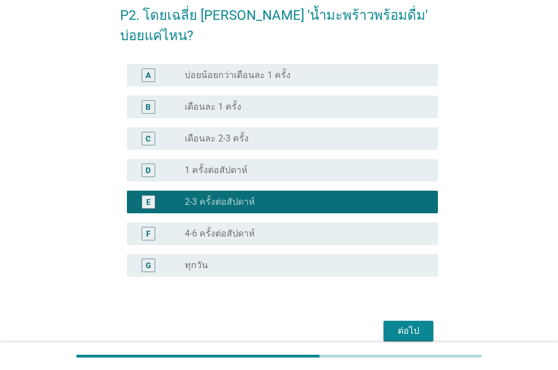
click at [392, 324] on div "ต่อไป" at bounding box center [408, 331] width 32 height 14
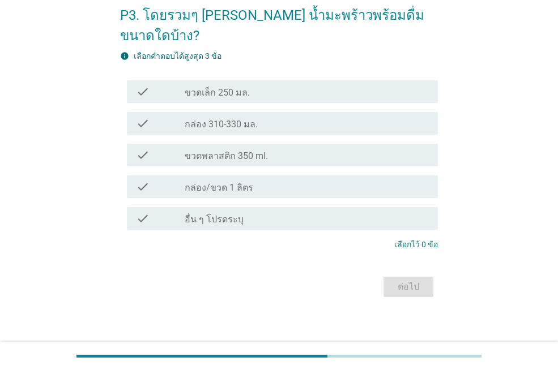
scroll to position [0, 0]
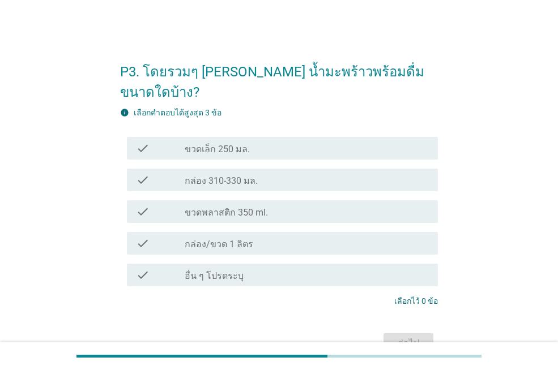
click at [265, 142] on div "check_box_outline_blank ขวดเล็ก 250 มล." at bounding box center [307, 149] width 244 height 14
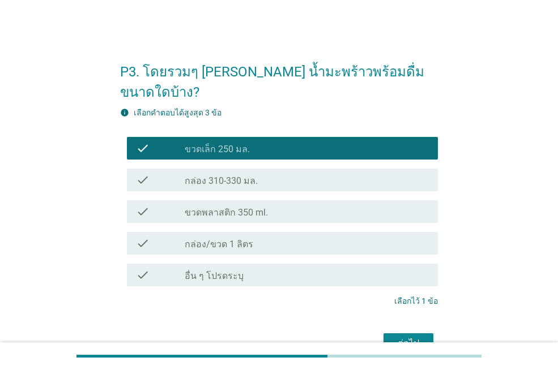
click at [413, 337] on div "ต่อไป" at bounding box center [408, 344] width 32 height 14
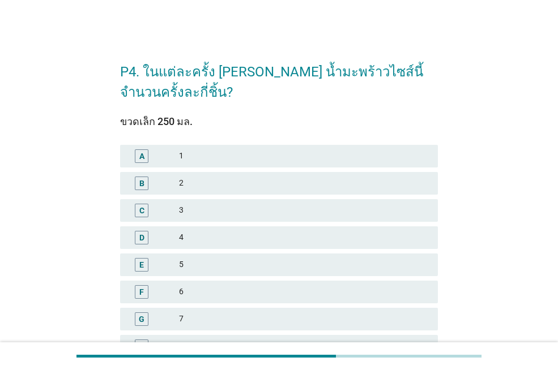
click at [188, 208] on div "3" at bounding box center [304, 211] width 250 height 14
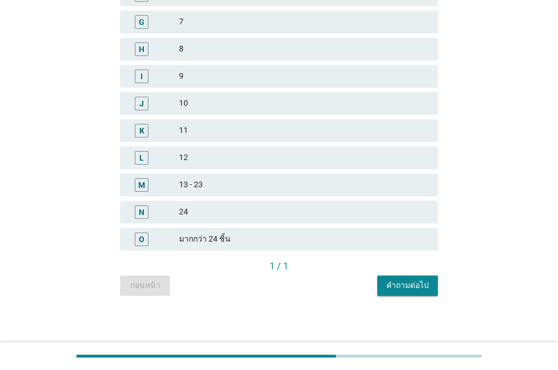
scroll to position [301, 0]
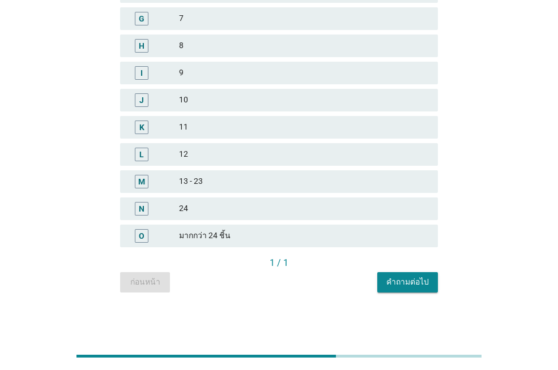
click at [415, 276] on button "คำถามต่อไป" at bounding box center [407, 282] width 61 height 20
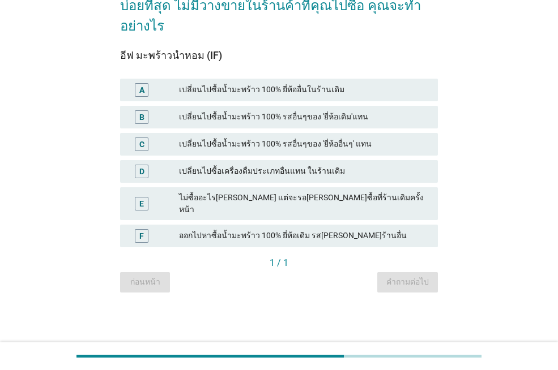
scroll to position [0, 0]
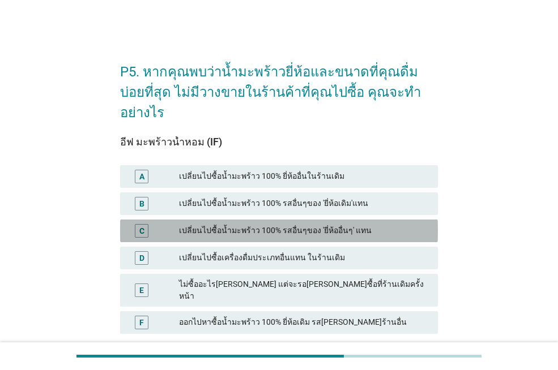
click at [246, 224] on div "เปลี่ยนไปซื้อน้ำมะพร้าว 100% รสอื่นๆของ 'ยี่ห้ออื่นๆ' แทน" at bounding box center [304, 231] width 250 height 14
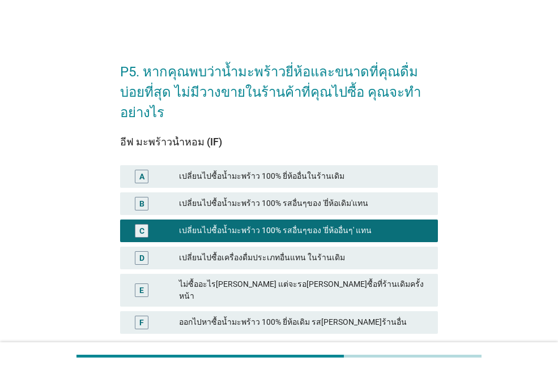
click at [401, 363] on div "คำถามต่อไป" at bounding box center [407, 369] width 42 height 12
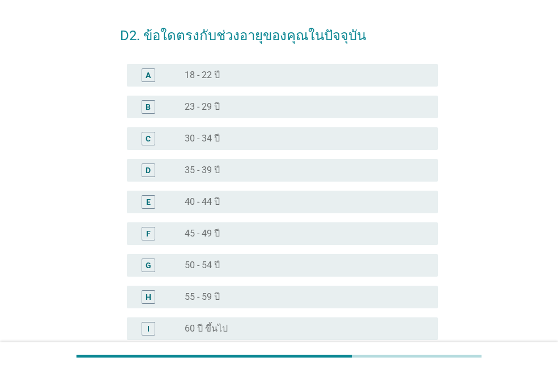
scroll to position [57, 0]
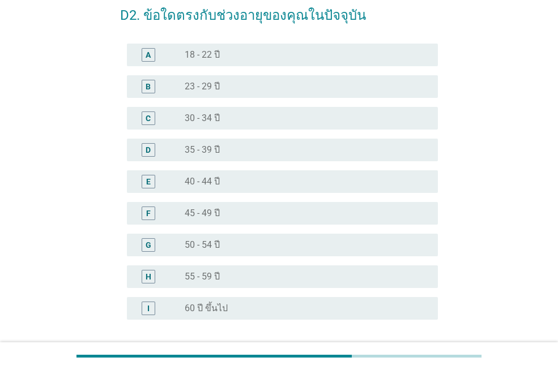
click at [225, 156] on div "radio_button_unchecked 35 - 39 ปี" at bounding box center [307, 150] width 244 height 14
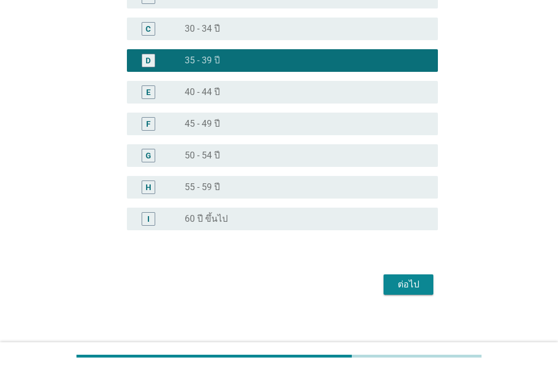
scroll to position [152, 0]
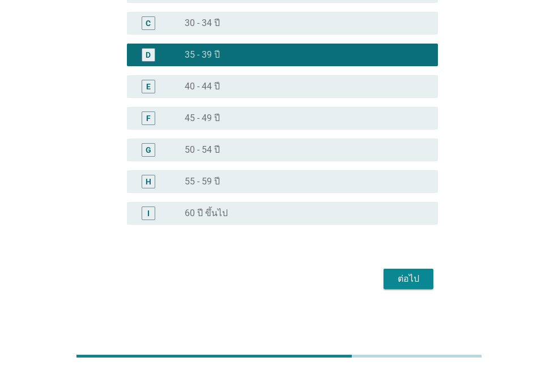
click at [404, 280] on div "ต่อไป" at bounding box center [408, 279] width 32 height 14
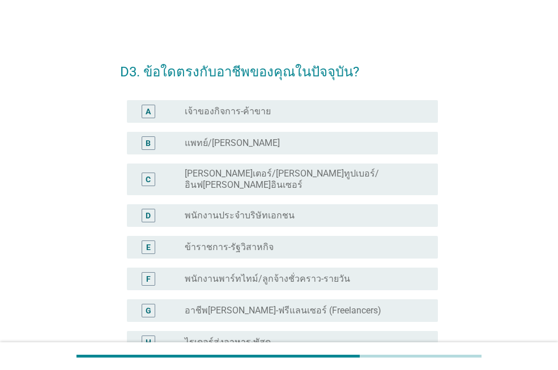
scroll to position [57, 0]
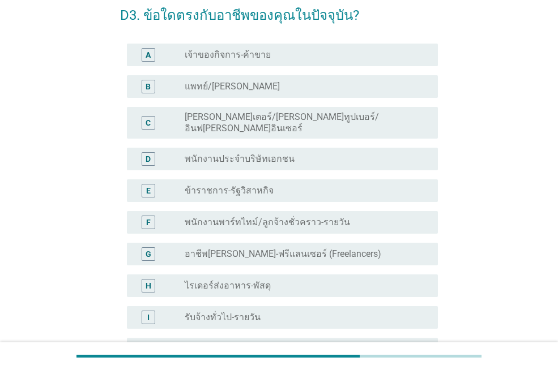
click at [286, 217] on label "พนักงานพาร์ทไทม์/ลูกจ้างชั่วคราว-รายวัน" at bounding box center [267, 222] width 165 height 11
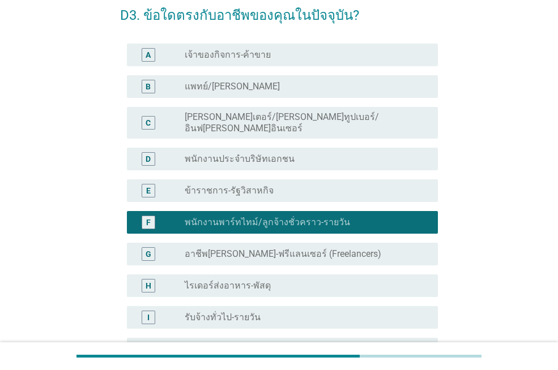
click at [299, 153] on div "radio_button_unchecked พนักงานประจำบริษัทเอกชน" at bounding box center [302, 158] width 235 height 11
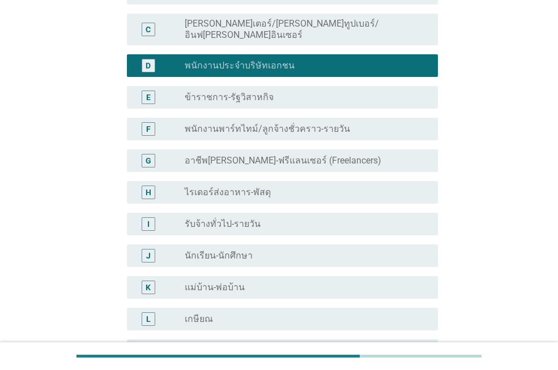
scroll to position [170, 0]
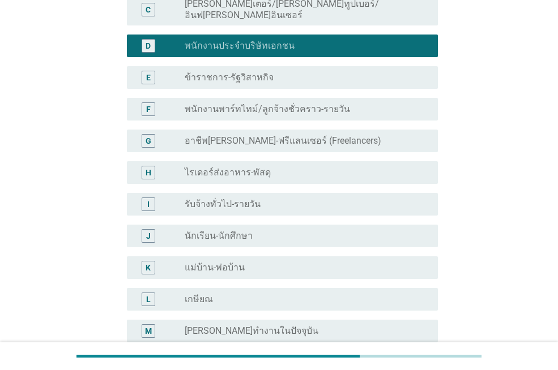
click at [296, 104] on label "พนักงานพาร์ทไทม์/ลูกจ้างชั่วคราว-รายวัน" at bounding box center [267, 109] width 165 height 11
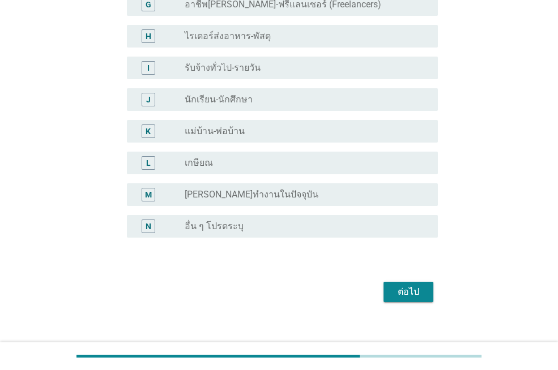
scroll to position [310, 0]
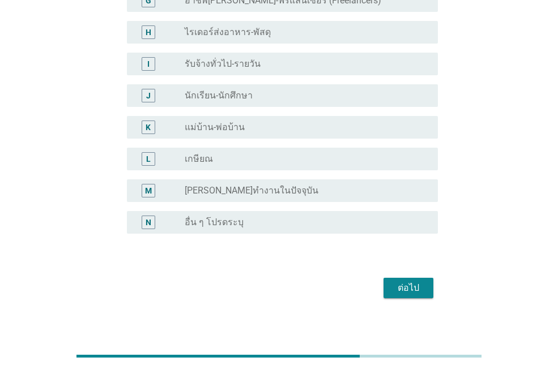
click at [392, 281] on div "ต่อไป" at bounding box center [408, 288] width 32 height 14
